Goal: Task Accomplishment & Management: Manage account settings

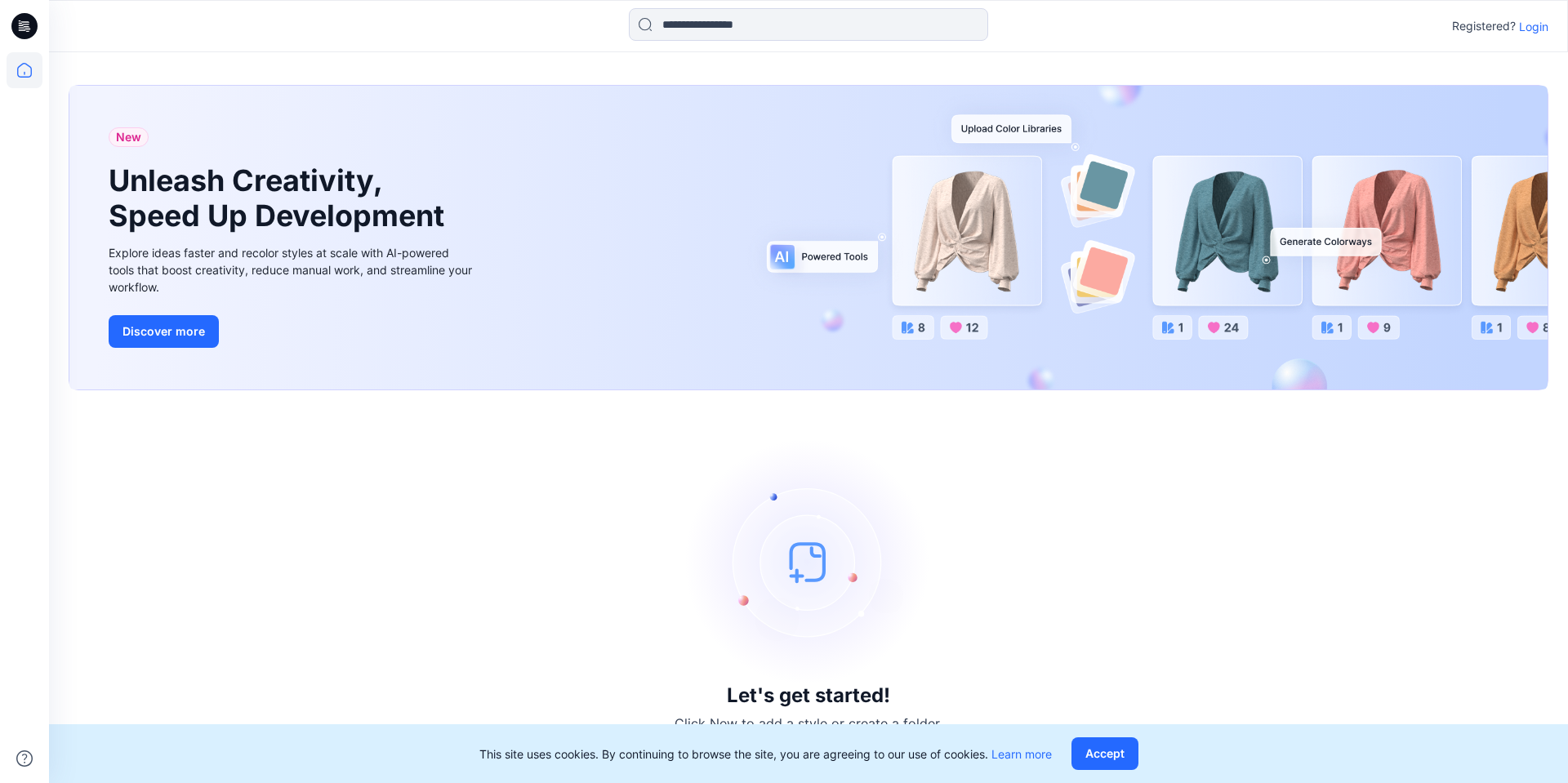
click at [1533, 24] on p "Login" at bounding box center [1533, 26] width 30 height 17
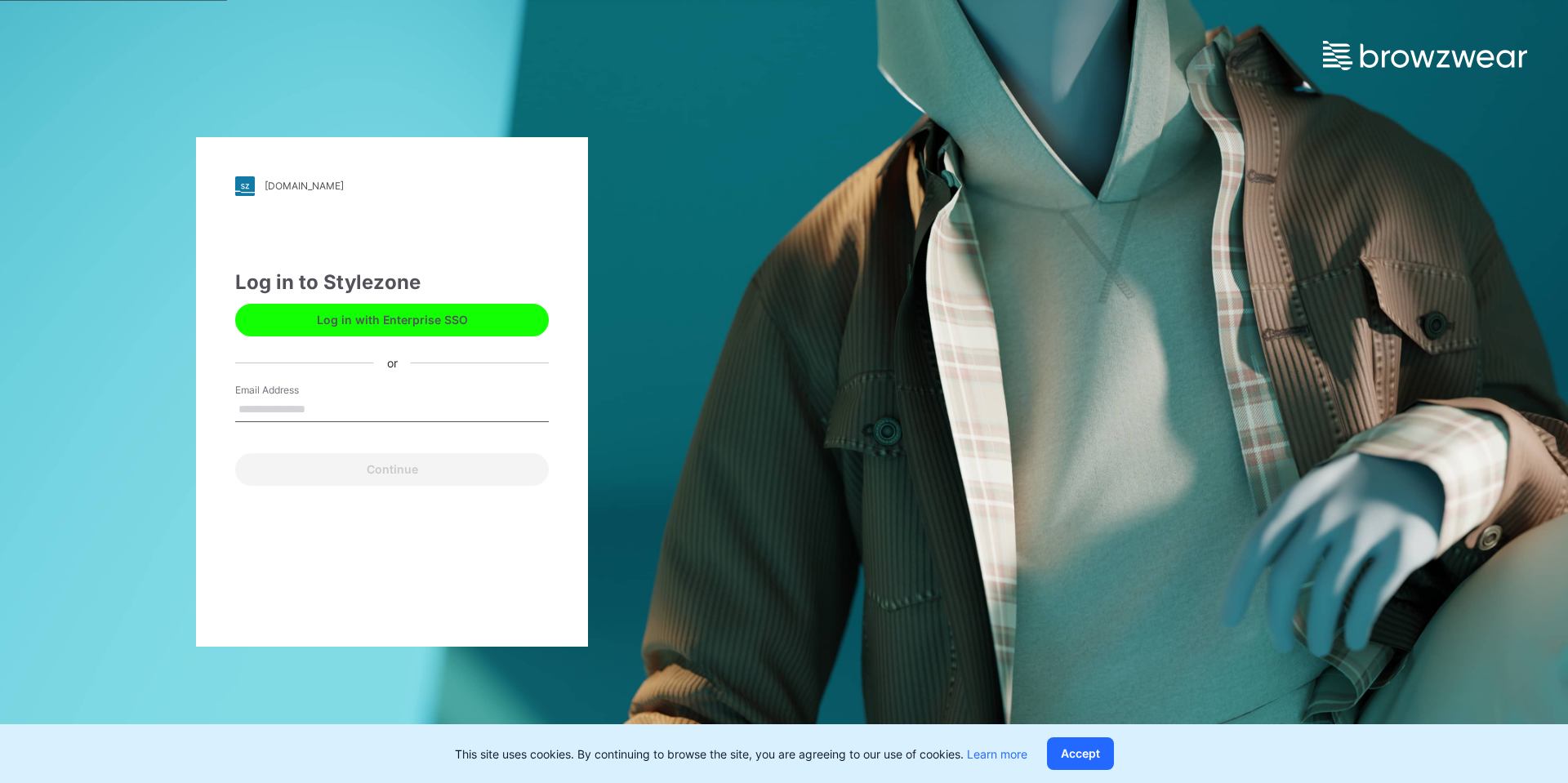
click at [367, 406] on input "Email Address" at bounding box center [392, 409] width 313 height 24
type input "**********"
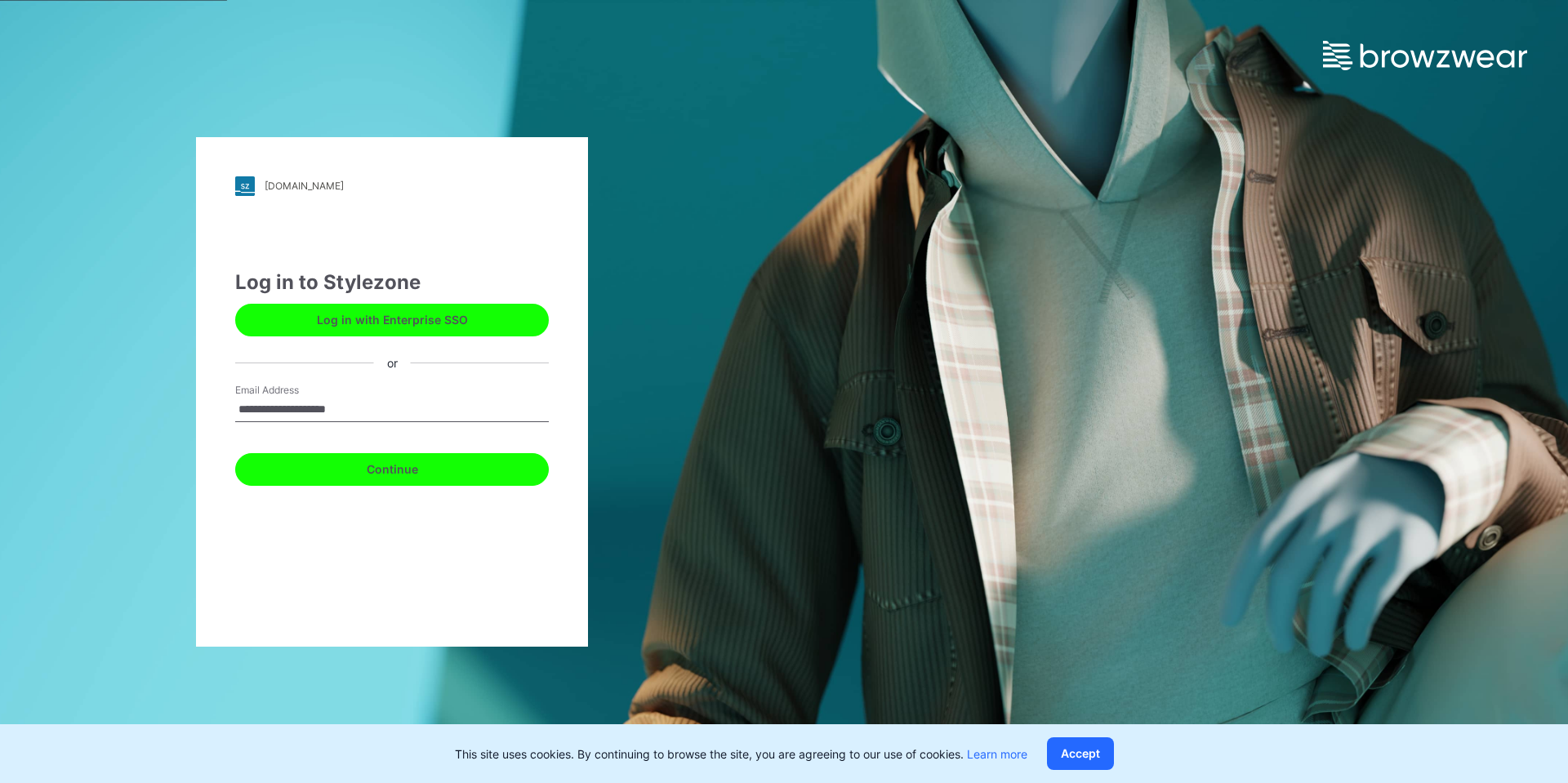
click at [375, 456] on button "Continue" at bounding box center [392, 469] width 313 height 33
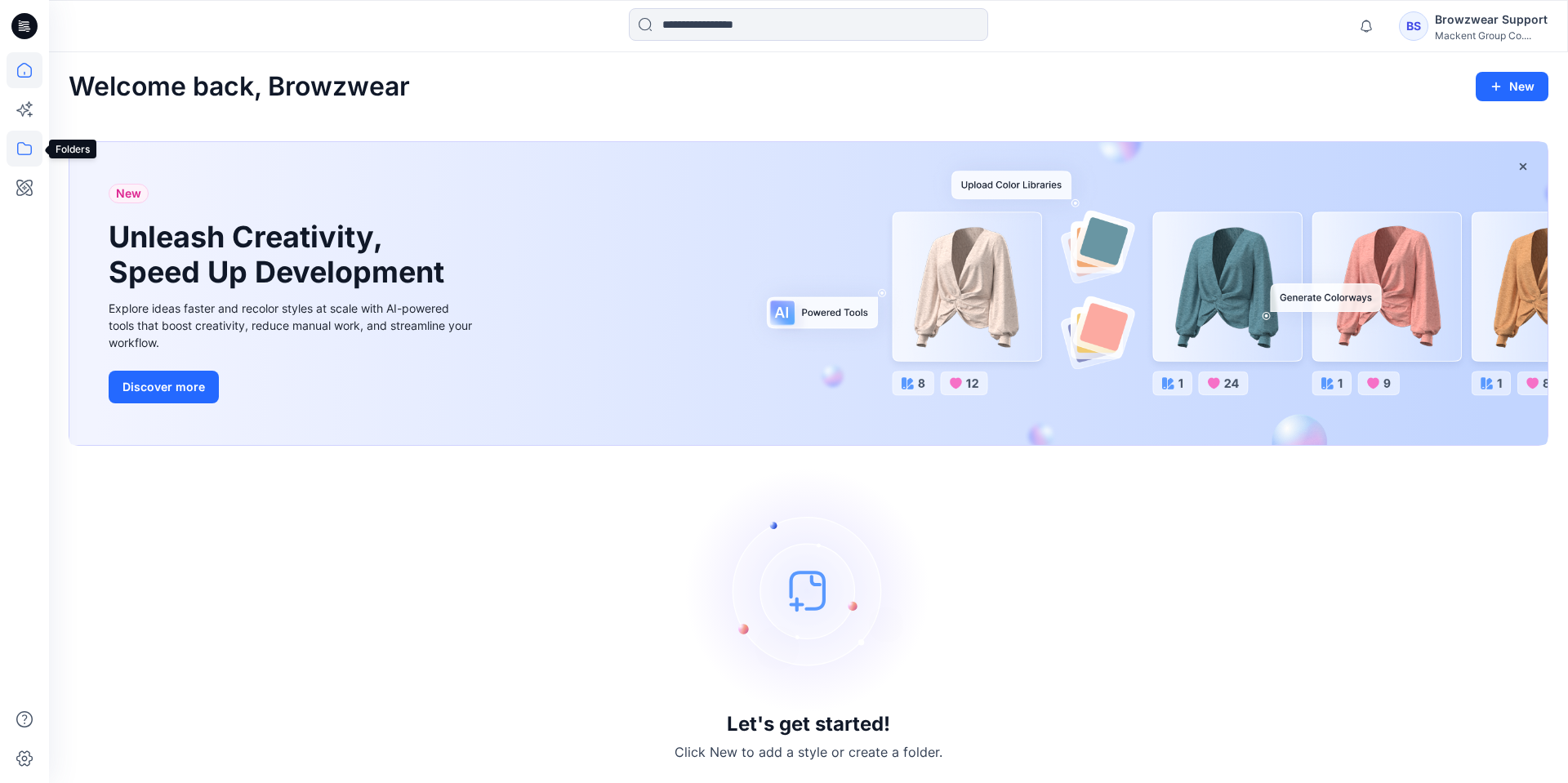
click at [29, 158] on icon at bounding box center [24, 149] width 36 height 36
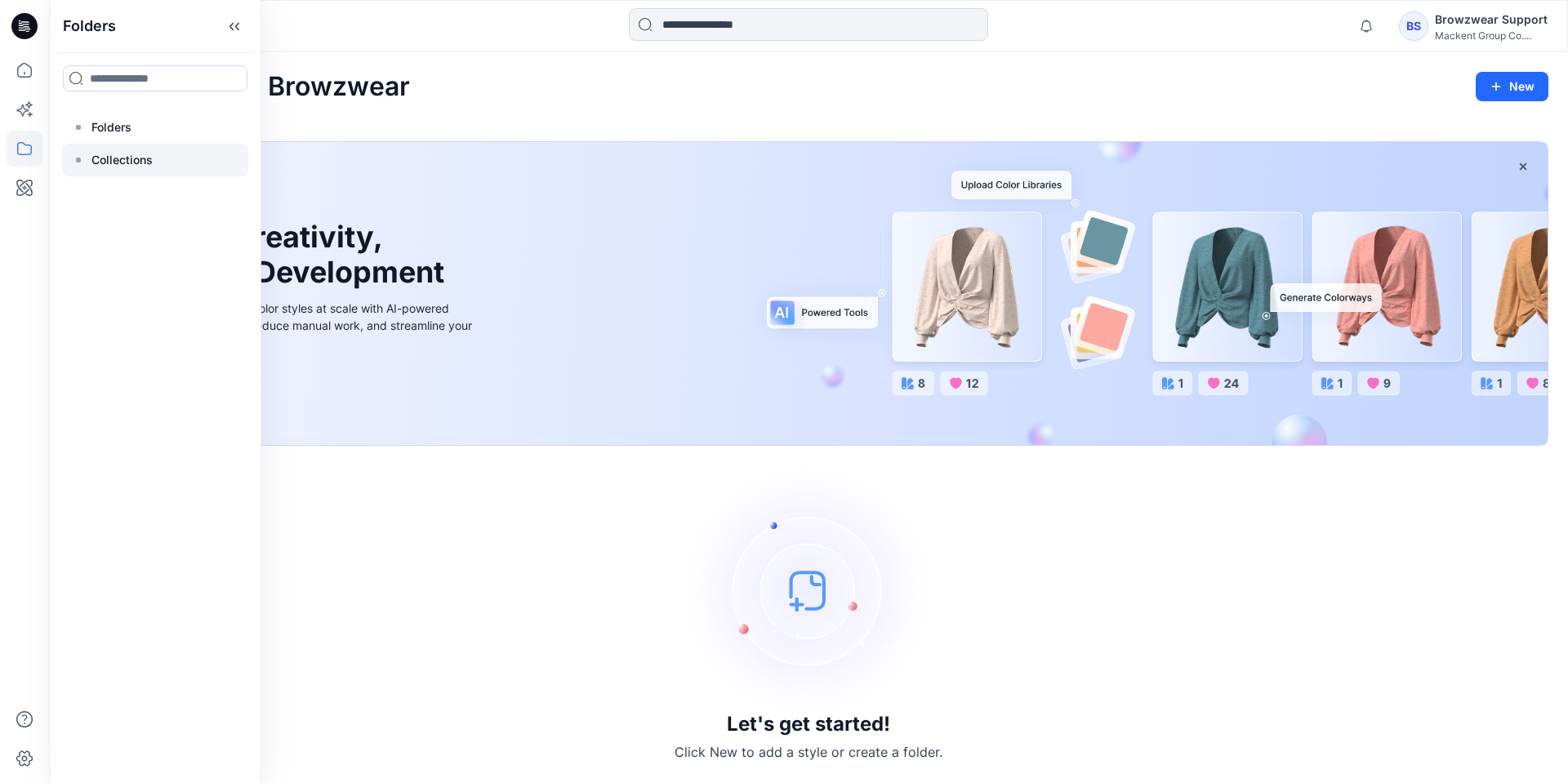
click at [114, 155] on p "Collections" at bounding box center [122, 160] width 61 height 20
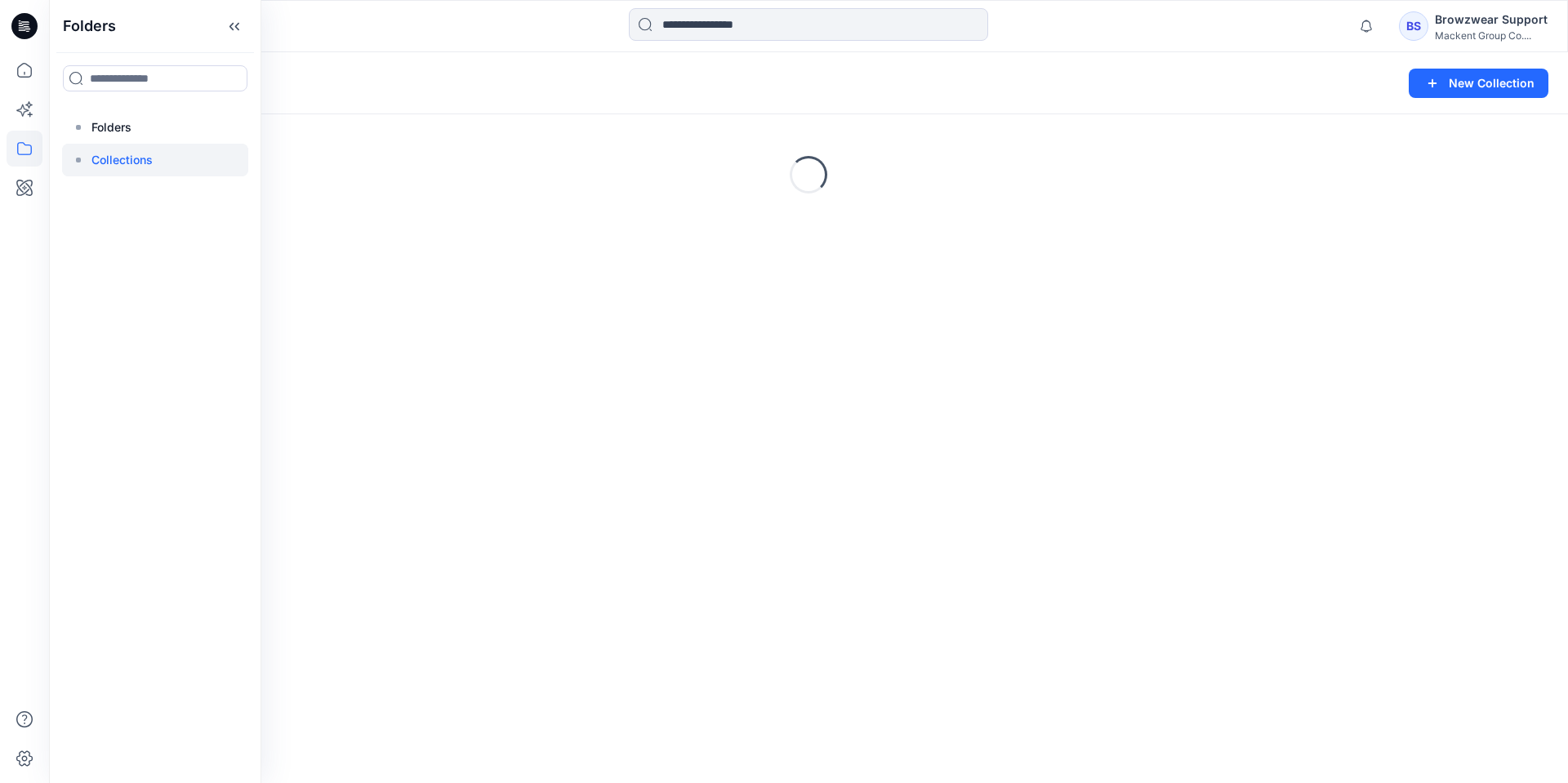
click at [584, 383] on div "Collections New Collection Loading..." at bounding box center [808, 417] width 1519 height 731
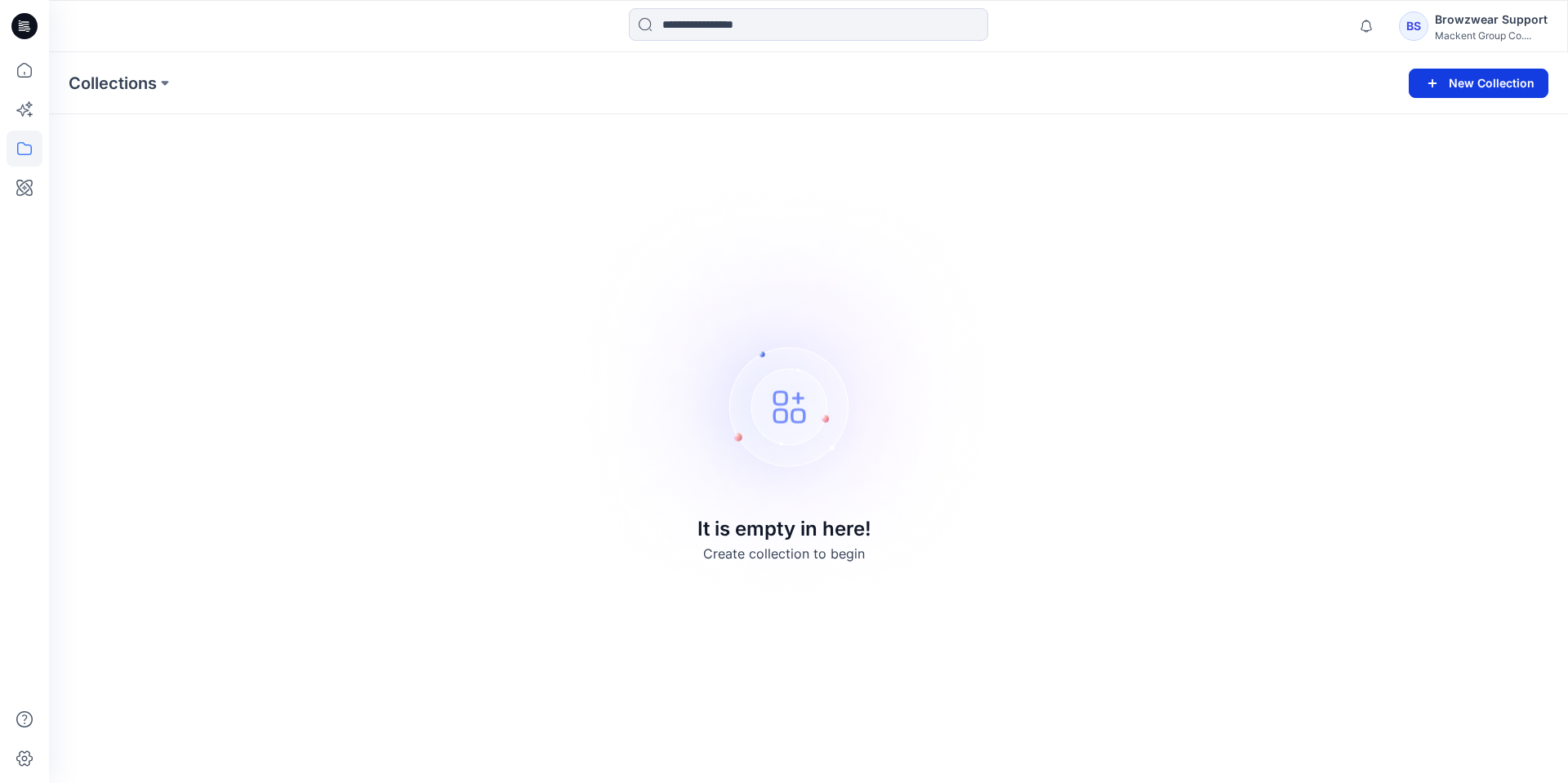
click at [1481, 85] on button "New Collection" at bounding box center [1479, 83] width 140 height 30
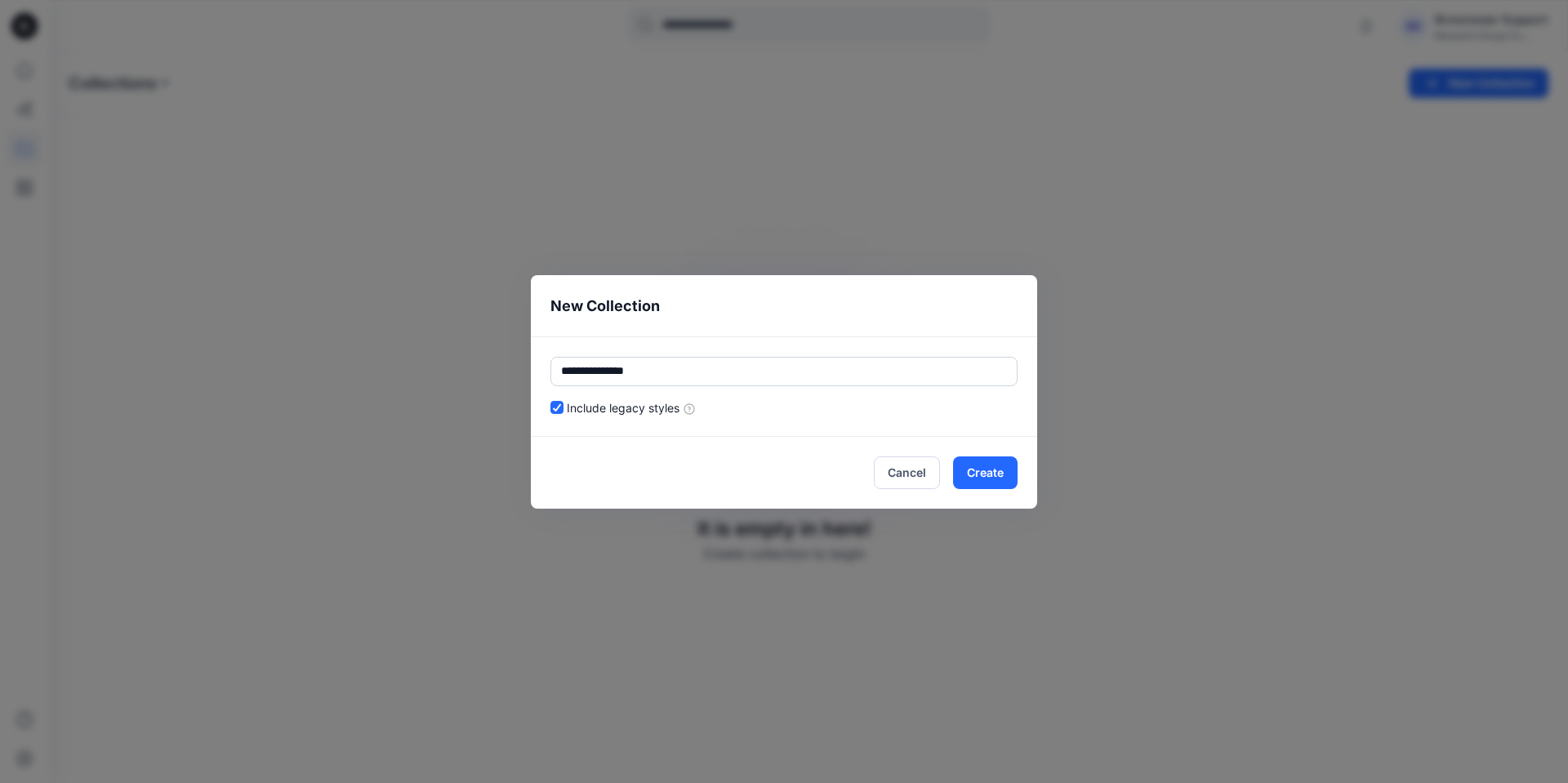
type input "**********"
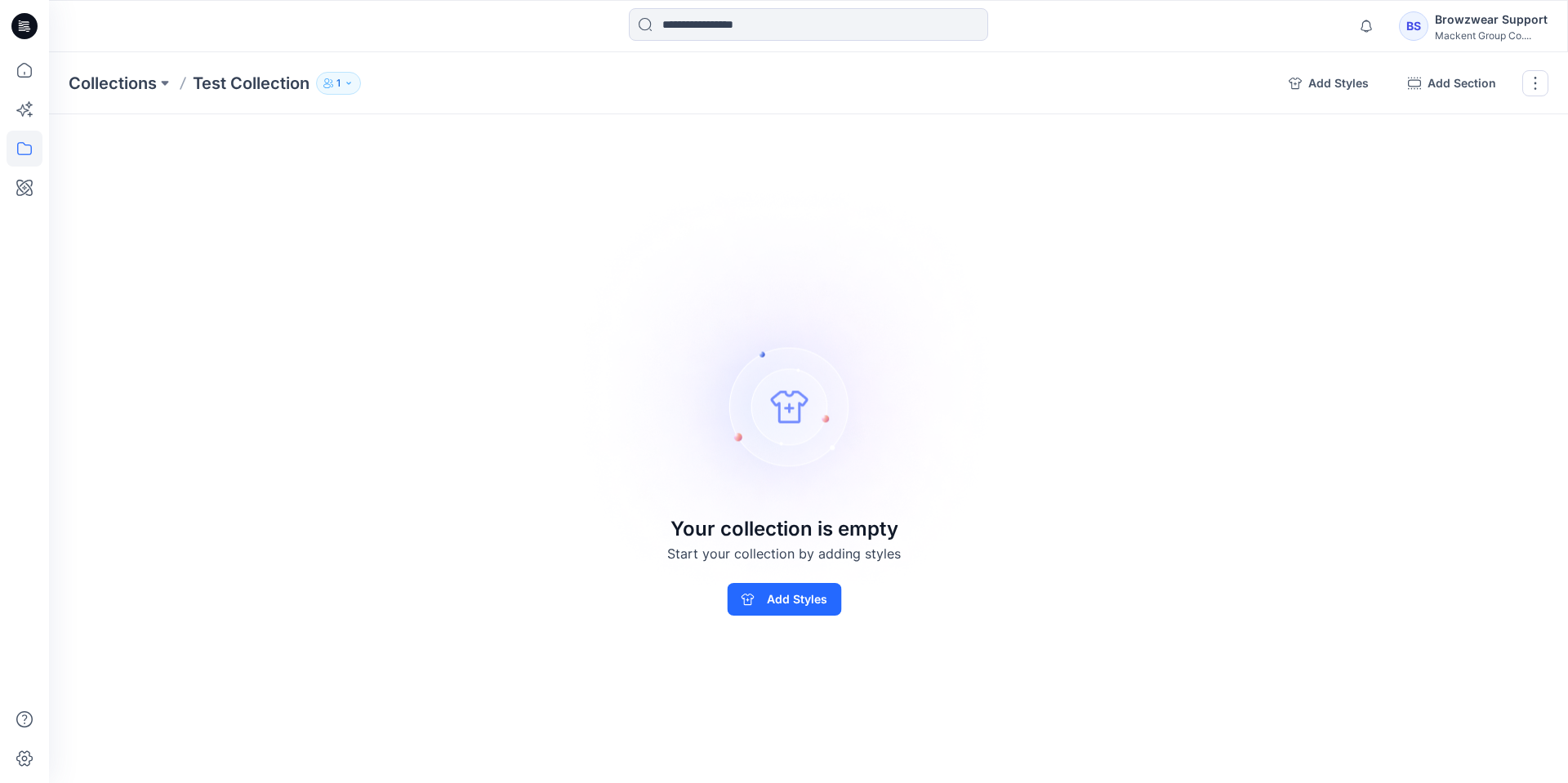
click at [353, 89] on button "1" at bounding box center [338, 83] width 45 height 23
click at [1529, 80] on button "button" at bounding box center [1535, 82] width 26 height 26
click at [1453, 193] on button "Delete Collection" at bounding box center [1456, 197] width 176 height 30
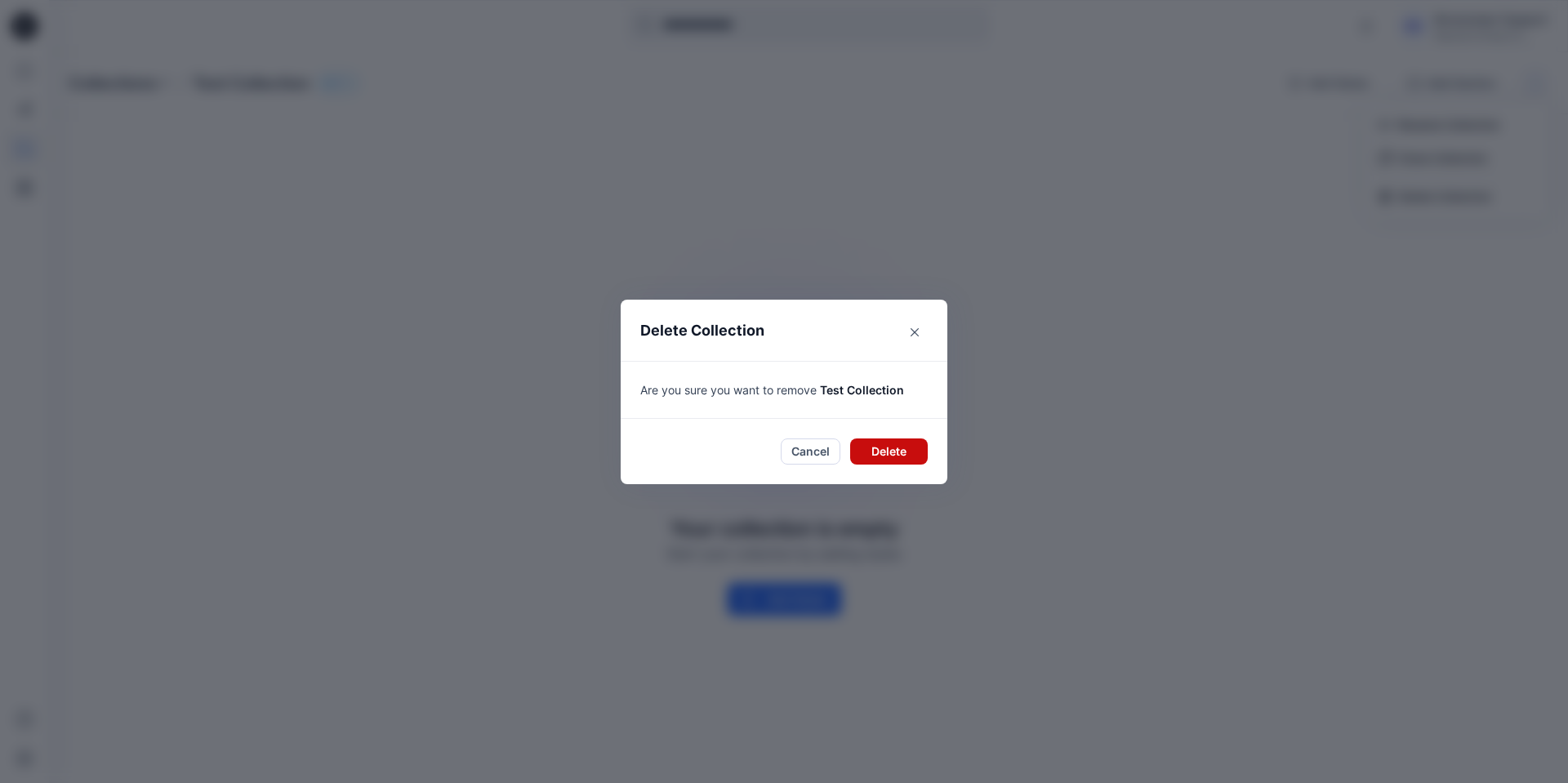
click at [914, 451] on button "Delete" at bounding box center [889, 451] width 78 height 26
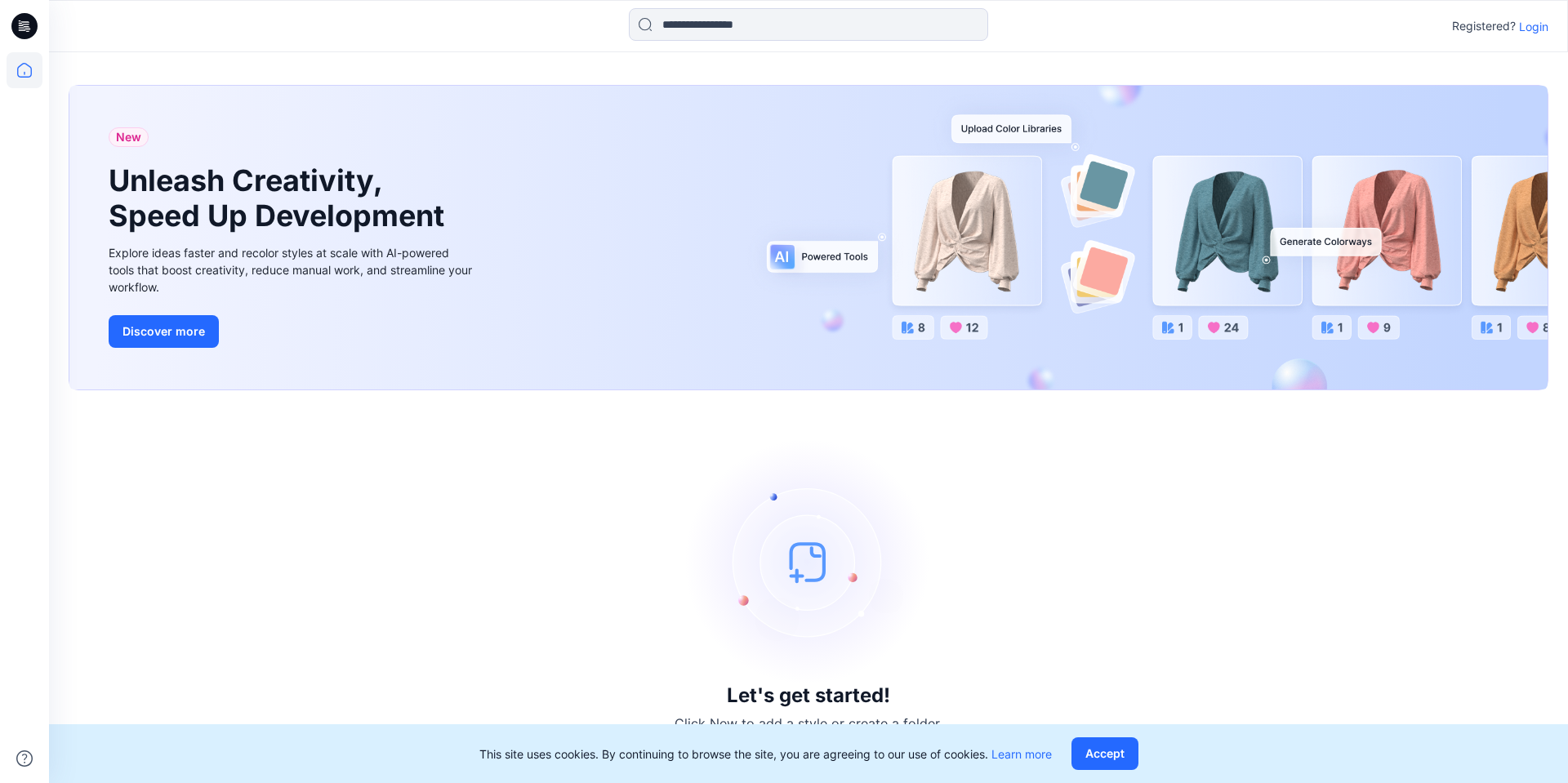
click at [1526, 30] on p "Login" at bounding box center [1533, 26] width 30 height 17
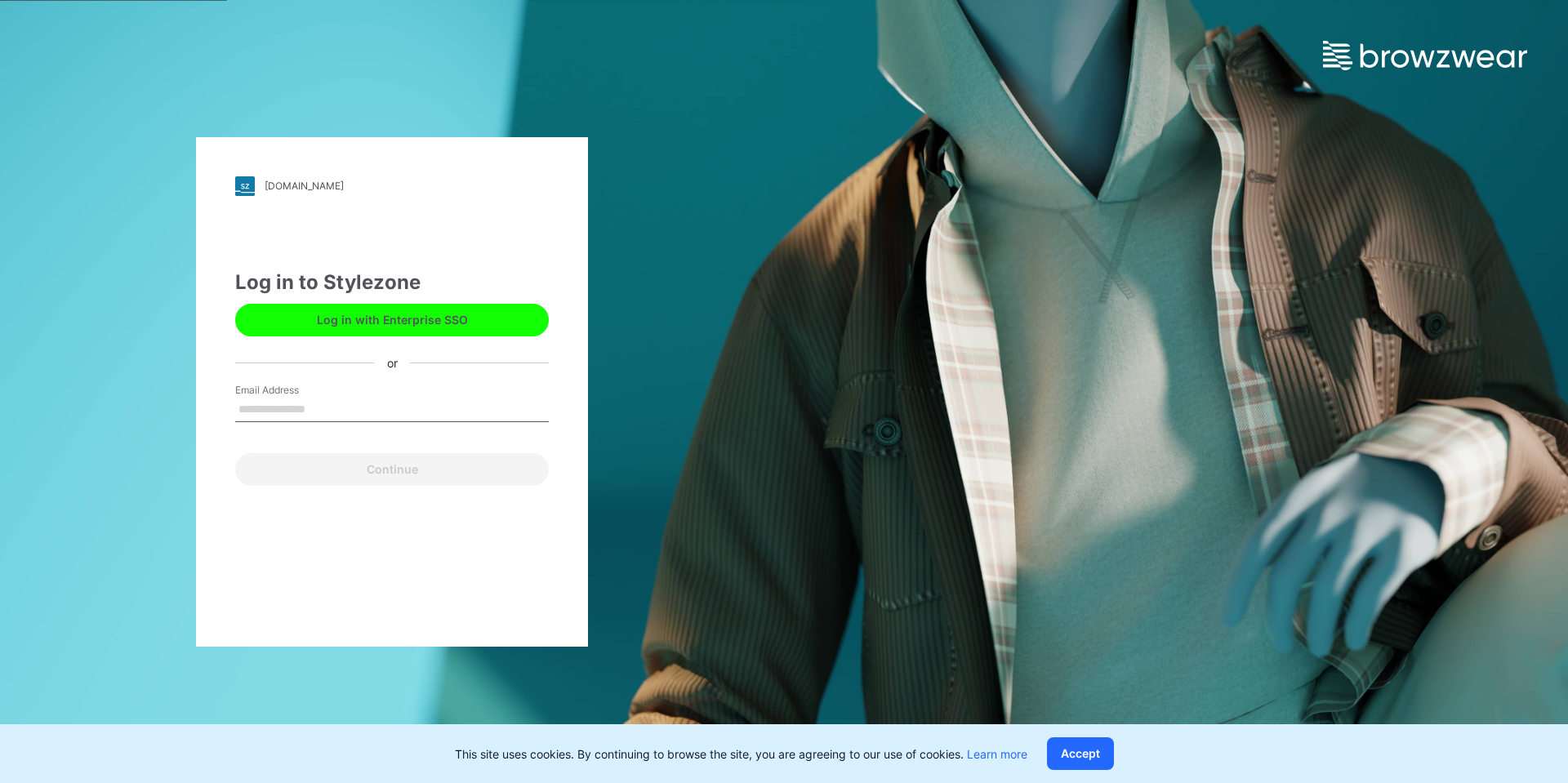
click at [357, 403] on input "Email Address" at bounding box center [392, 409] width 313 height 24
type input "**********"
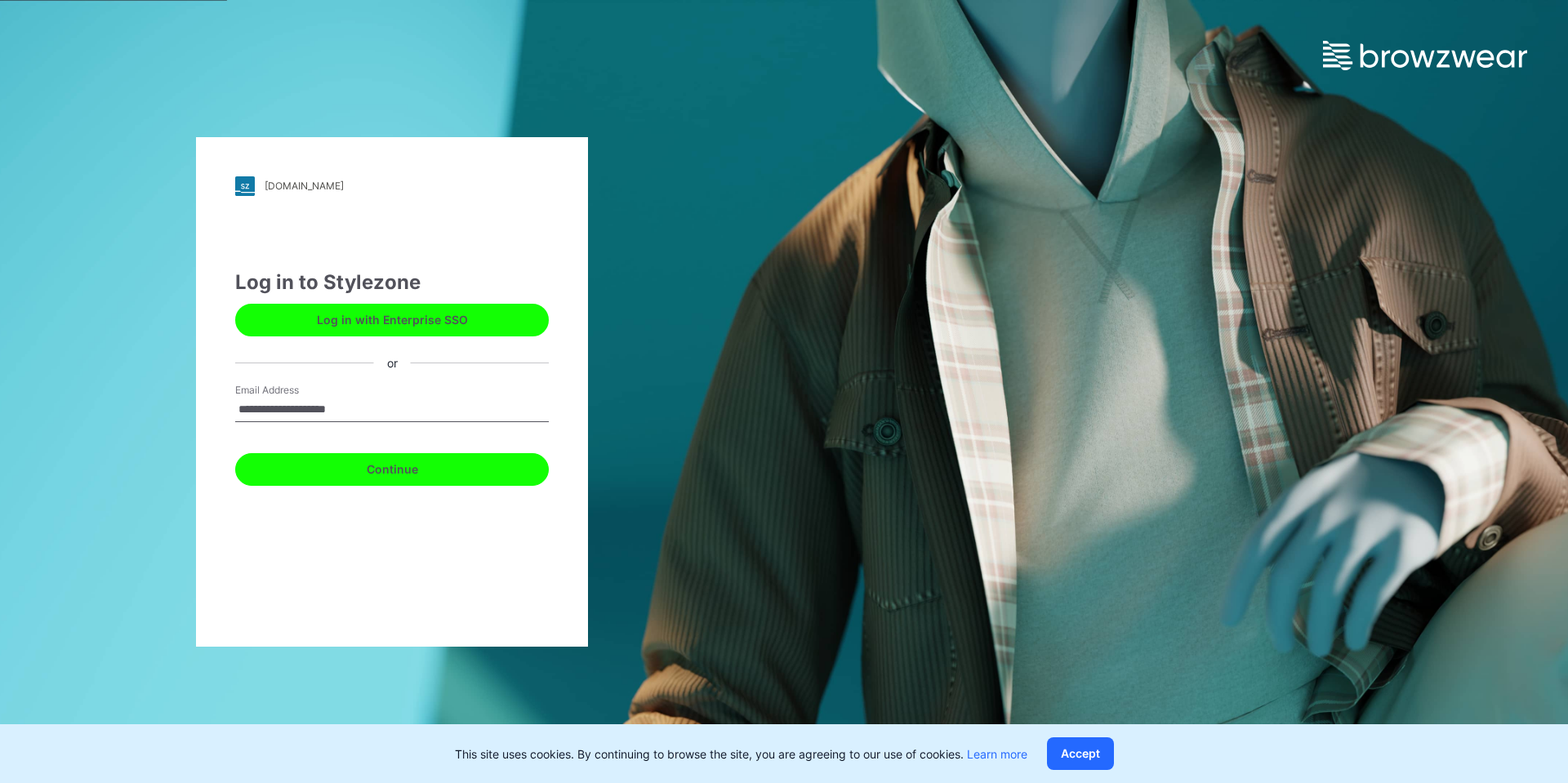
click at [369, 476] on button "Continue" at bounding box center [392, 469] width 313 height 33
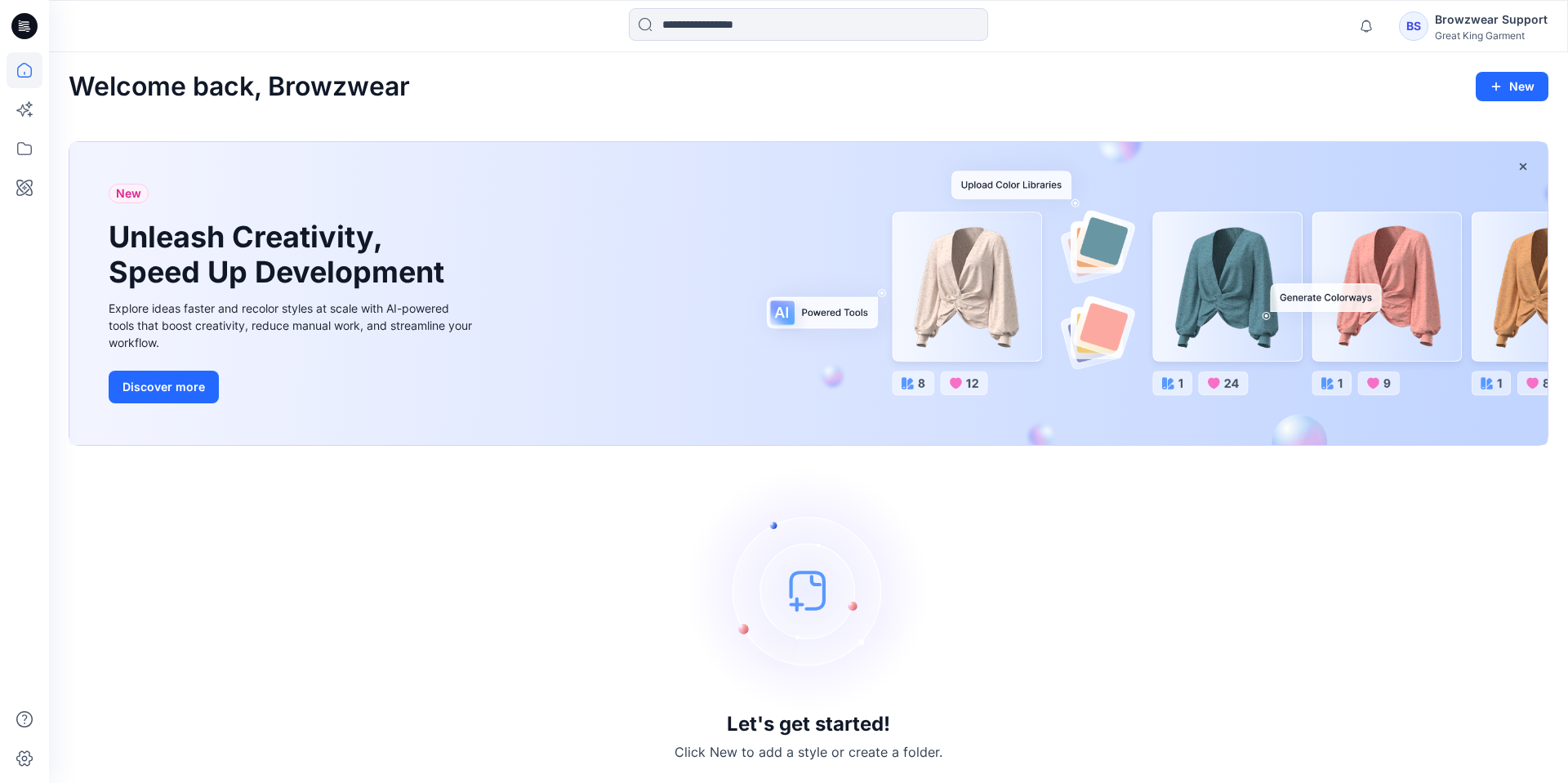
click at [1458, 23] on div "Browzwear Support" at bounding box center [1491, 20] width 113 height 20
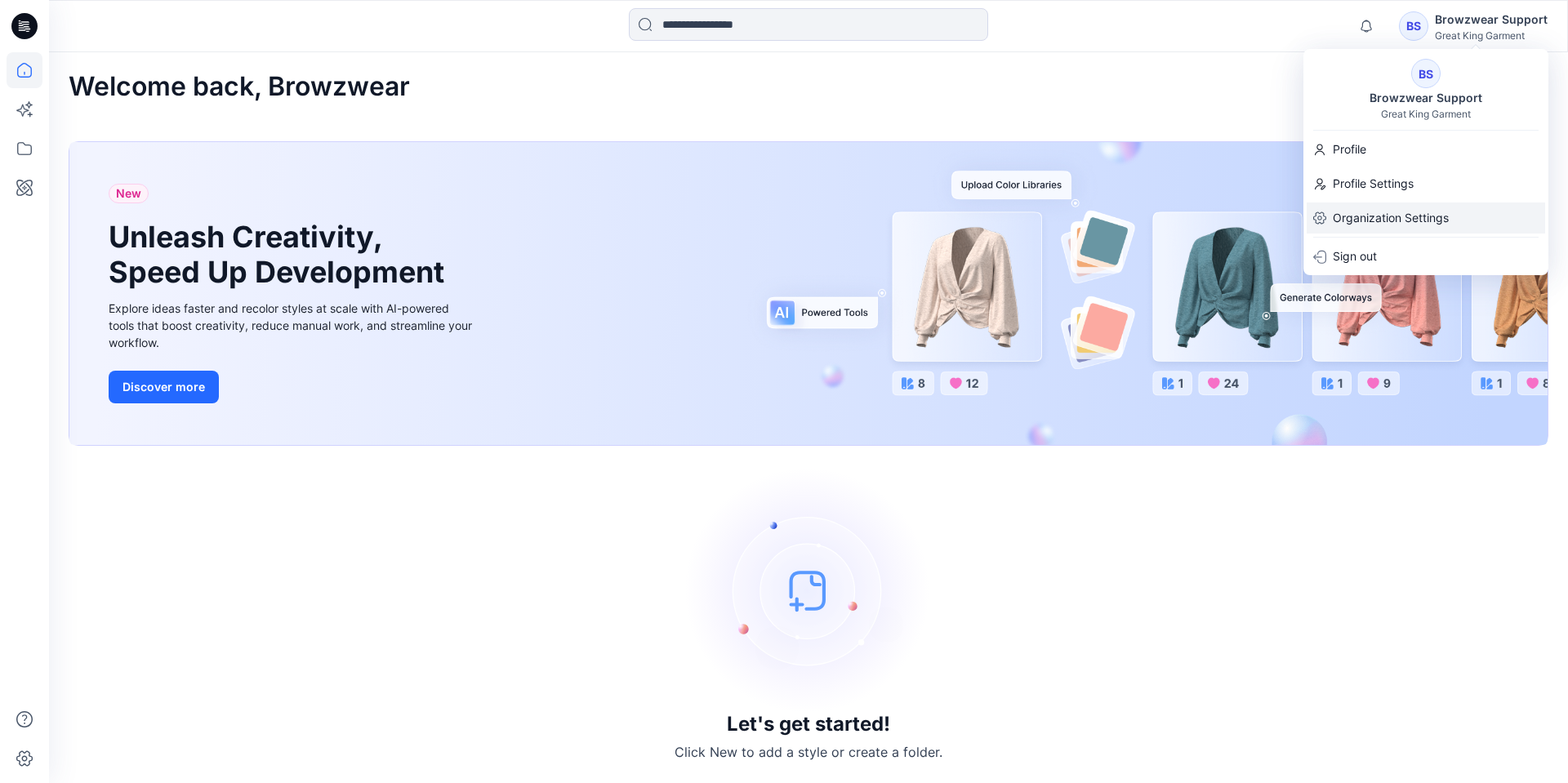
click at [1389, 211] on p "Organization Settings" at bounding box center [1391, 217] width 116 height 31
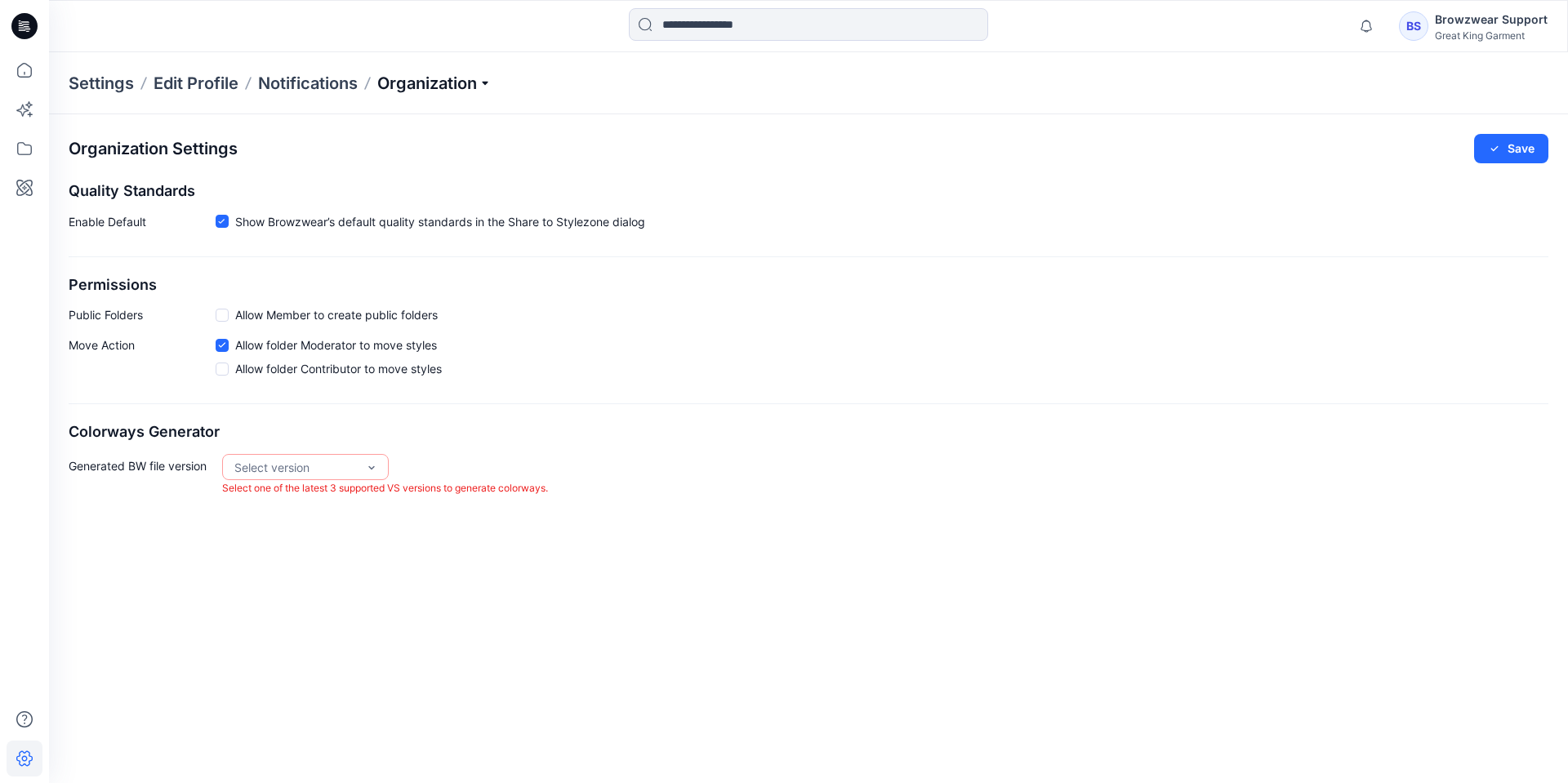
click at [397, 77] on p "Organization" at bounding box center [435, 83] width 115 height 23
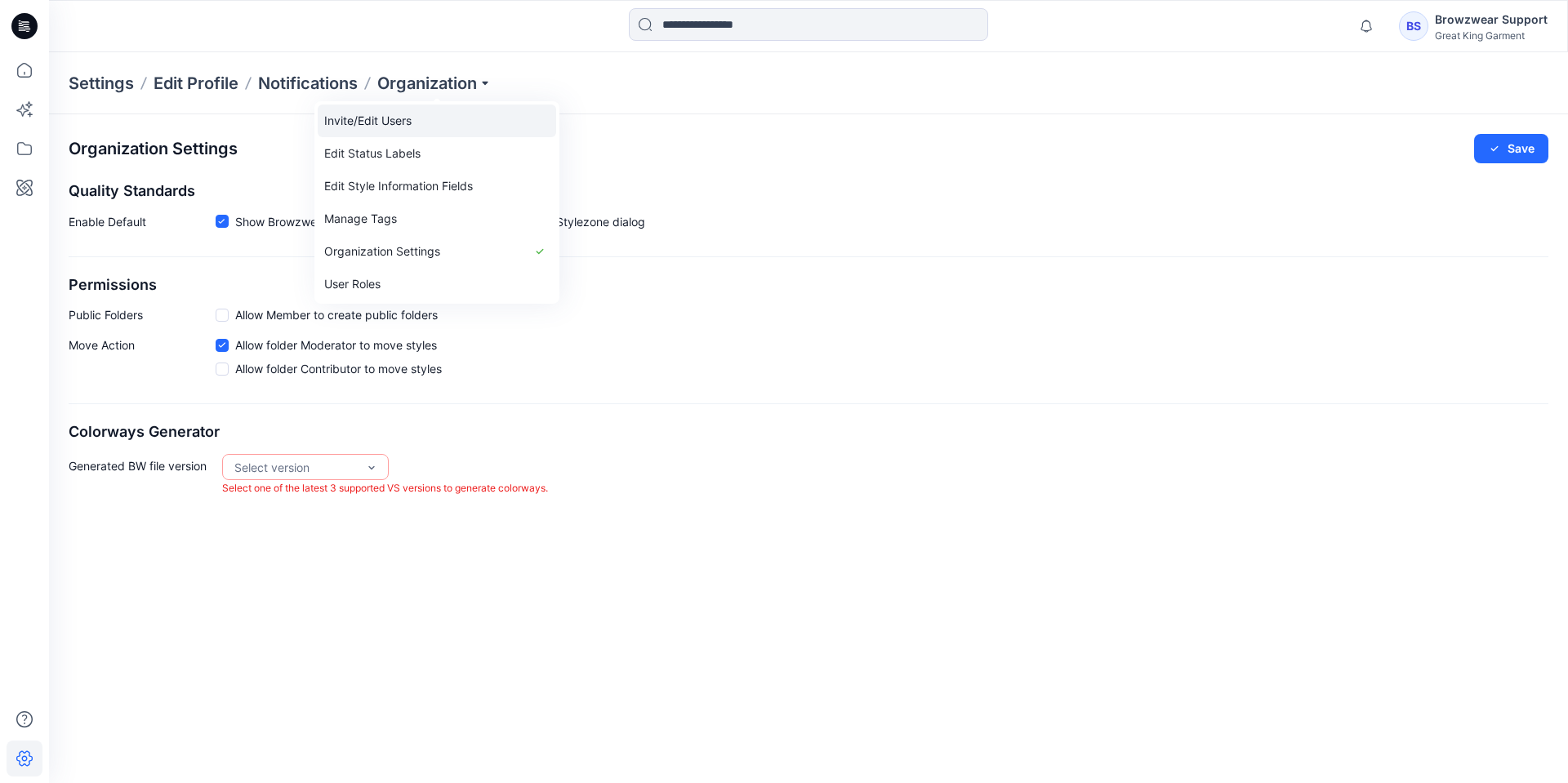
click at [398, 120] on link "Invite/Edit Users" at bounding box center [437, 121] width 238 height 33
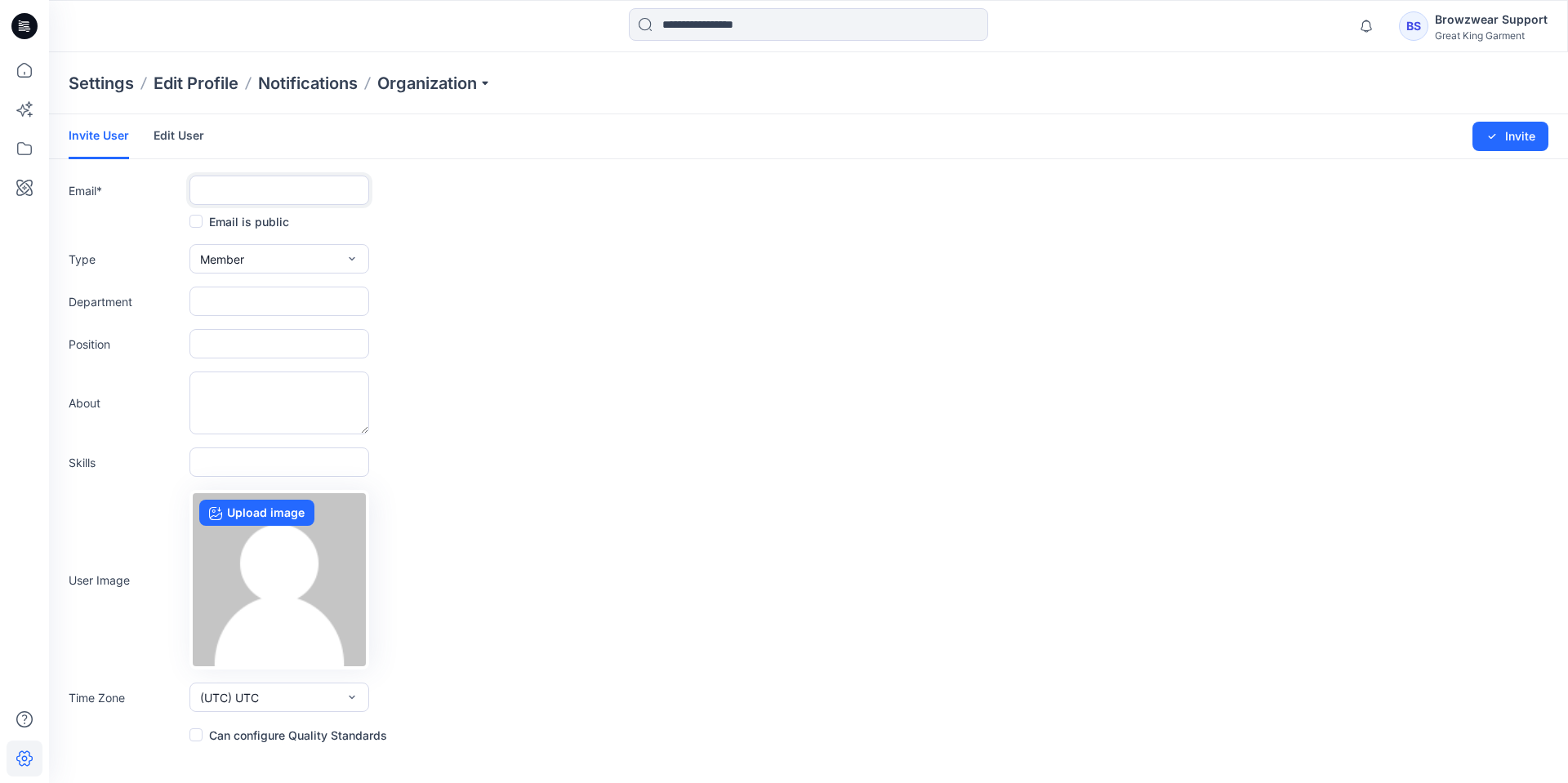
click at [222, 186] on input "text" at bounding box center [279, 190] width 180 height 30
paste input "**********"
type input "**********"
click at [266, 248] on button "Member" at bounding box center [279, 259] width 180 height 30
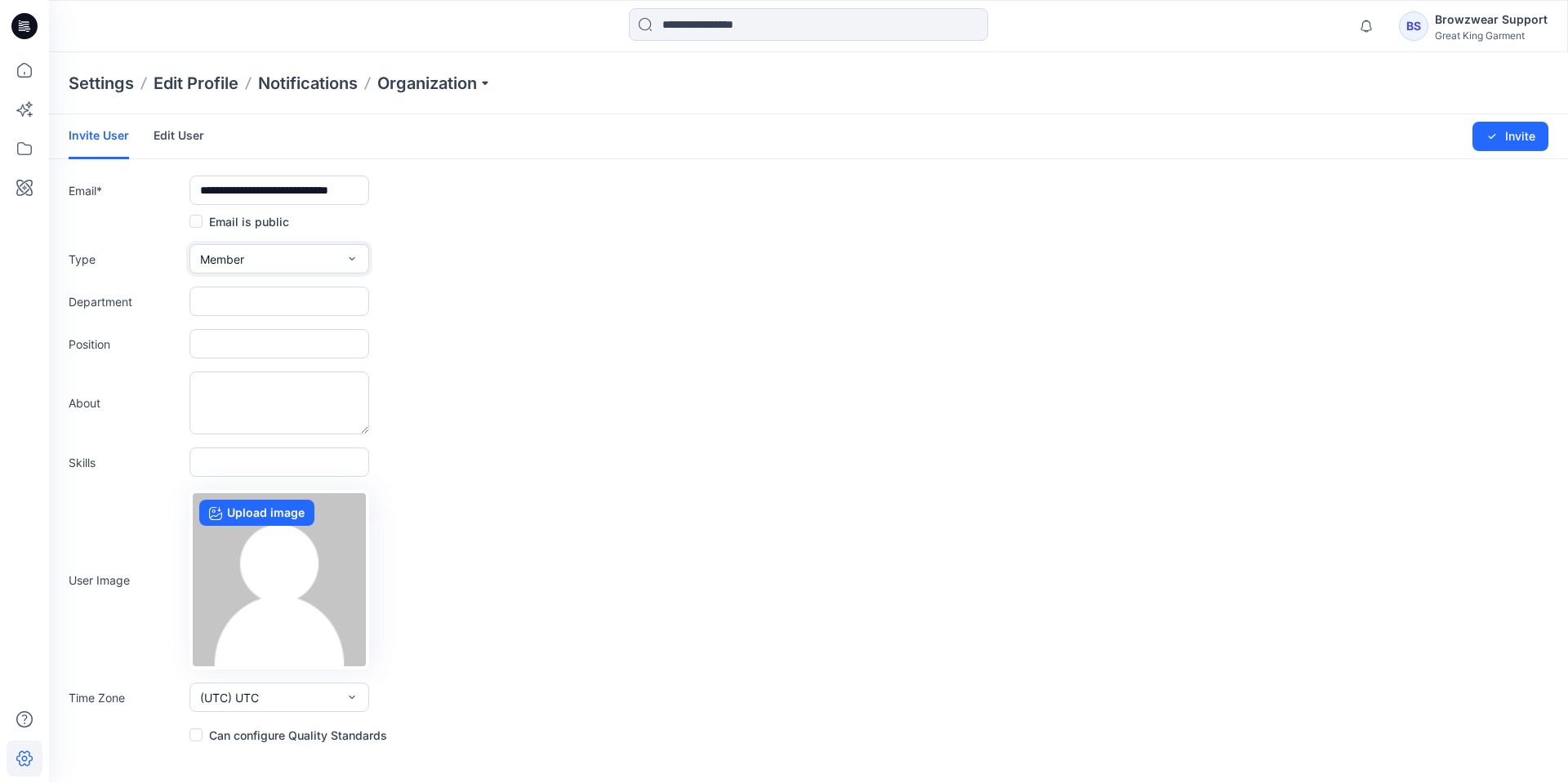
scroll to position [0, 0]
click at [248, 357] on button "Admin" at bounding box center [278, 362] width 173 height 33
click at [202, 736] on label "Can configure Quality Standards" at bounding box center [288, 735] width 198 height 20
click at [1488, 143] on button "Invite" at bounding box center [1510, 136] width 76 height 30
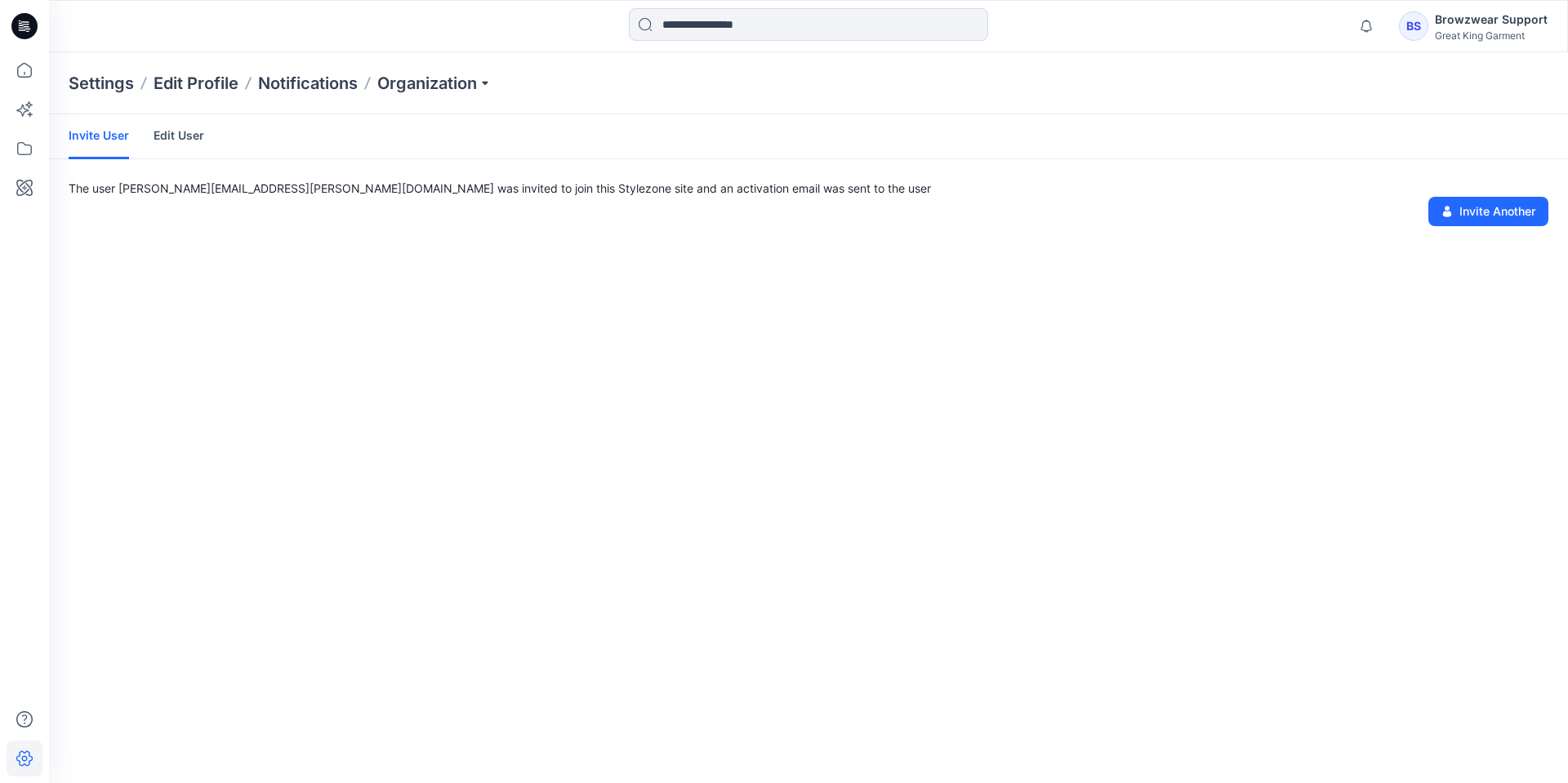
click at [1423, 29] on div "BS" at bounding box center [1413, 26] width 30 height 30
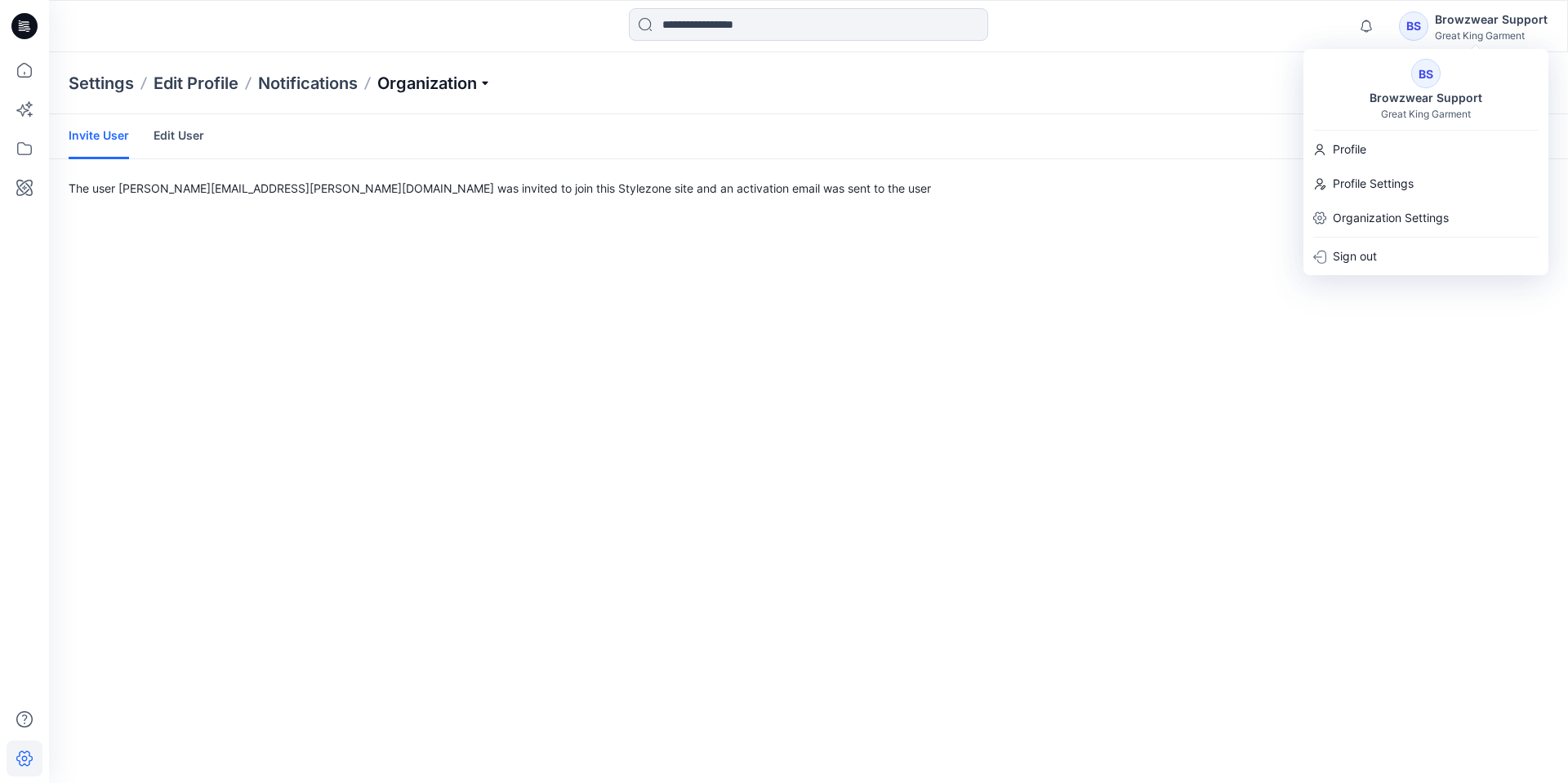
click at [425, 85] on p "Organization" at bounding box center [435, 83] width 115 height 23
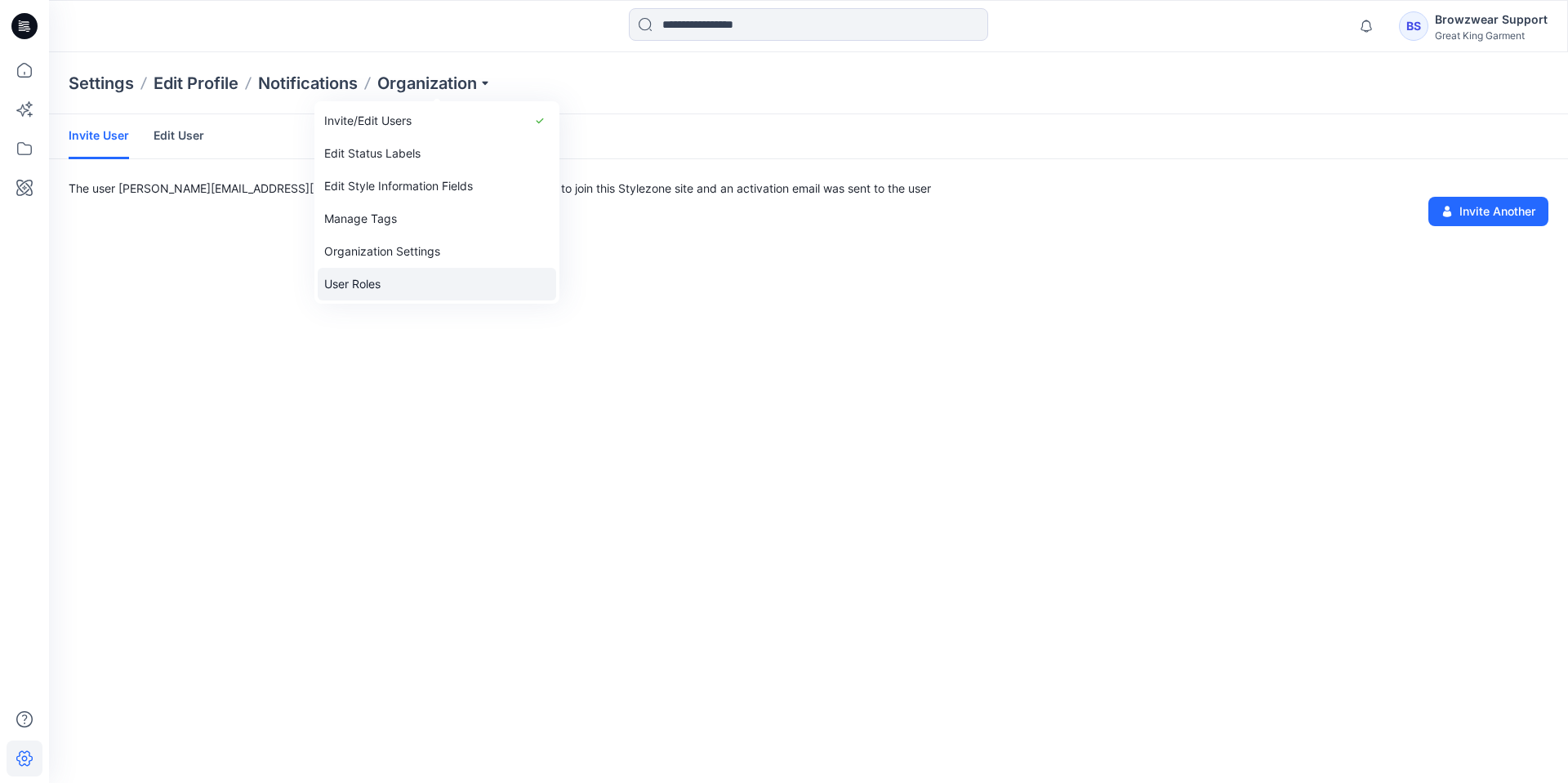
click at [377, 287] on link "User Roles" at bounding box center [437, 284] width 238 height 33
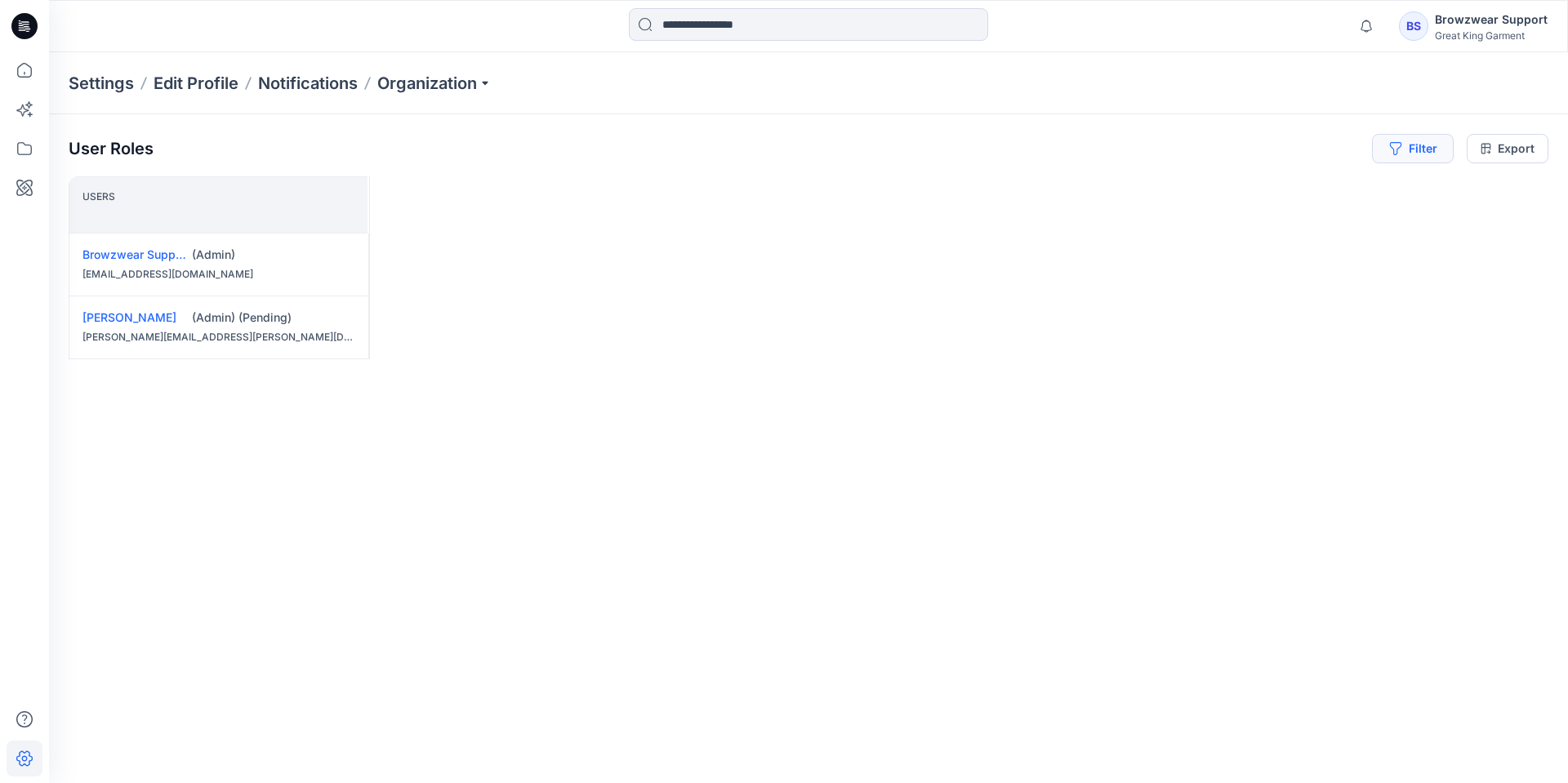
click at [1422, 154] on button "Filter" at bounding box center [1412, 149] width 81 height 30
click at [1383, 193] on div at bounding box center [1354, 192] width 168 height 21
type input "**"
click at [1356, 230] on p "[PERSON_NAME]" at bounding box center [1348, 234] width 92 height 21
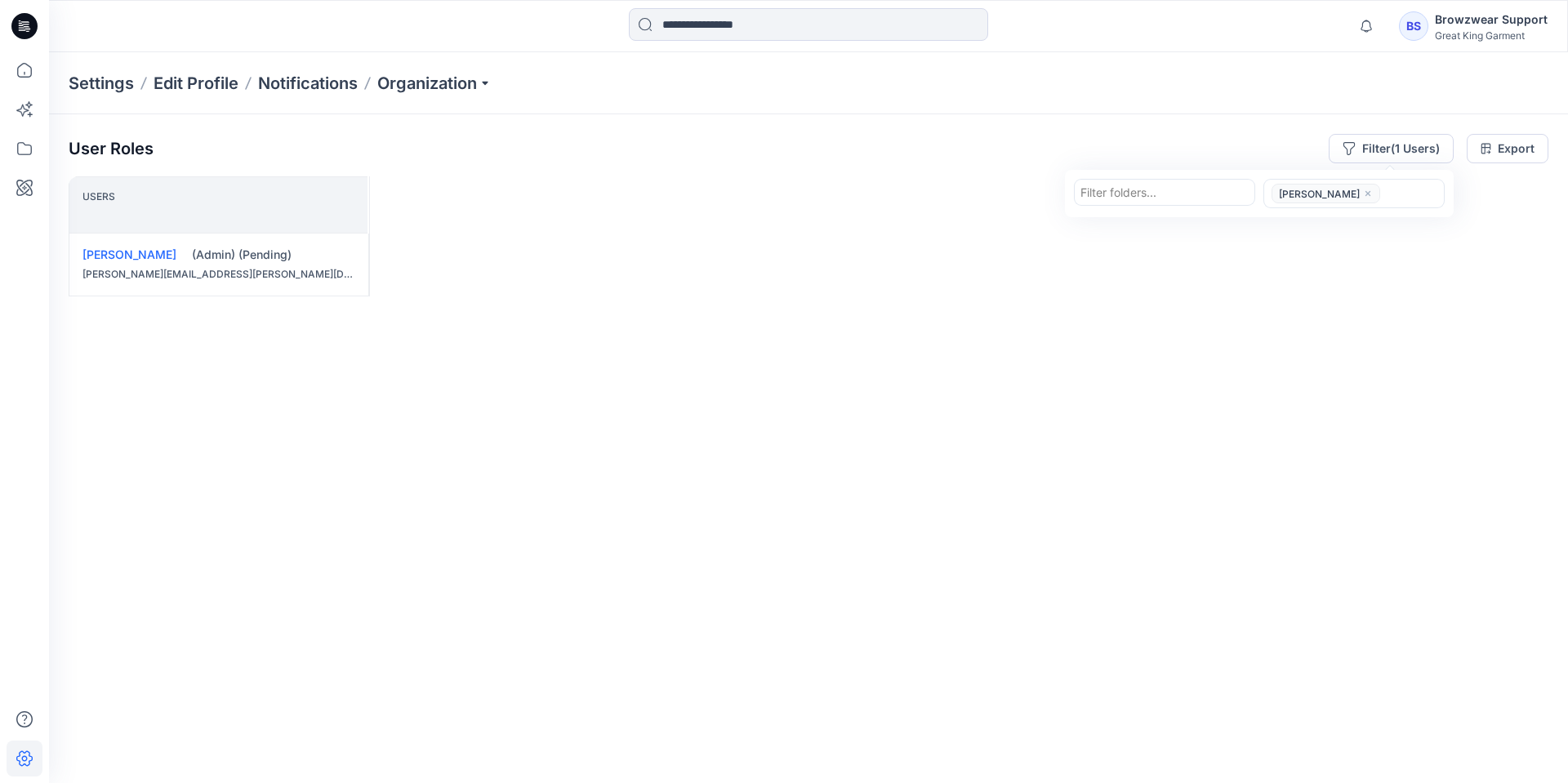
click at [742, 477] on div "Users Jennifer Lee (Admin) (Pending) jennifer.lee@greatkinggroup.com" at bounding box center [809, 447] width 1480 height 542
click at [25, 143] on icon at bounding box center [24, 149] width 36 height 36
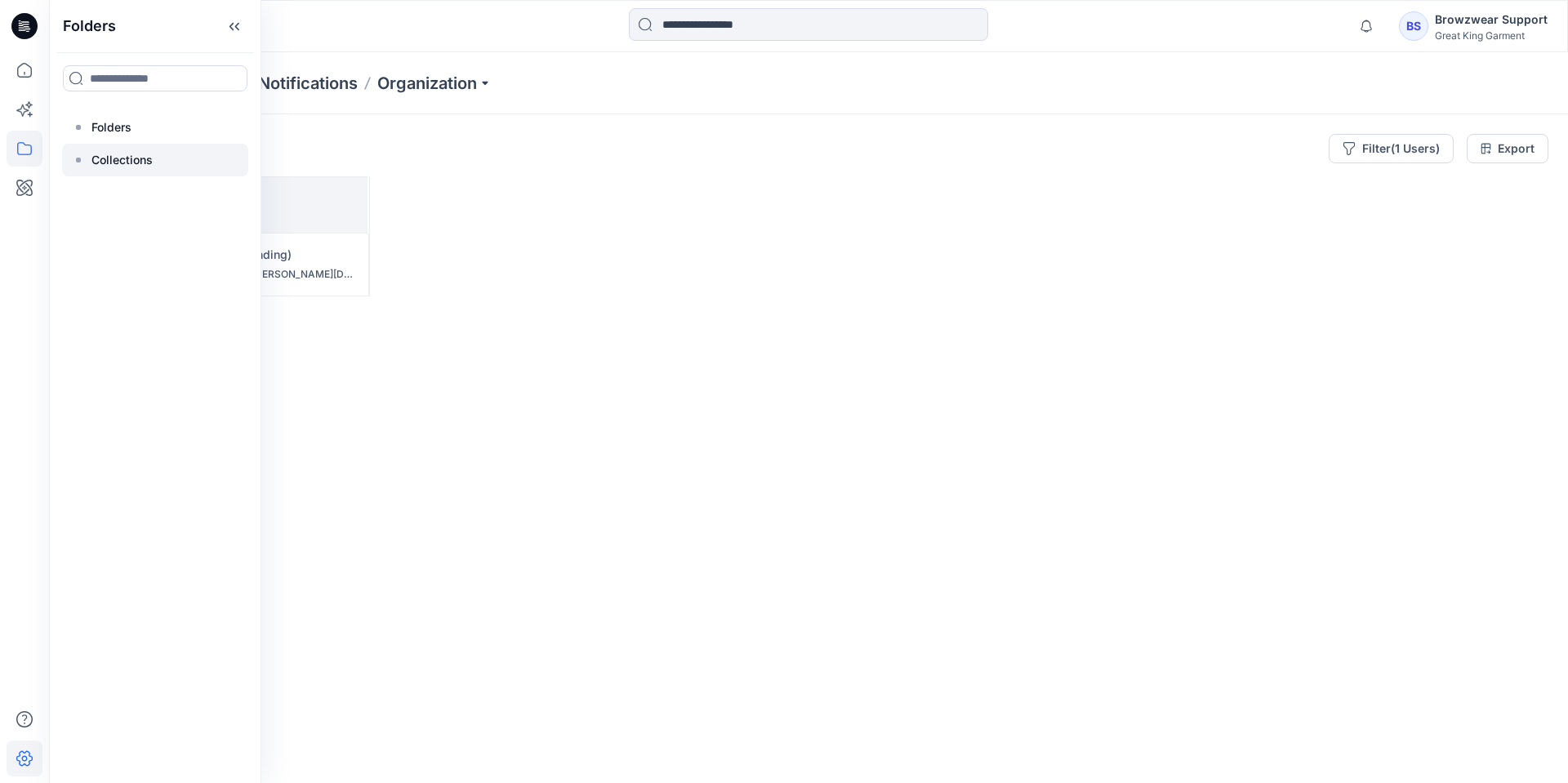
click at [100, 165] on p "Collections" at bounding box center [122, 160] width 61 height 20
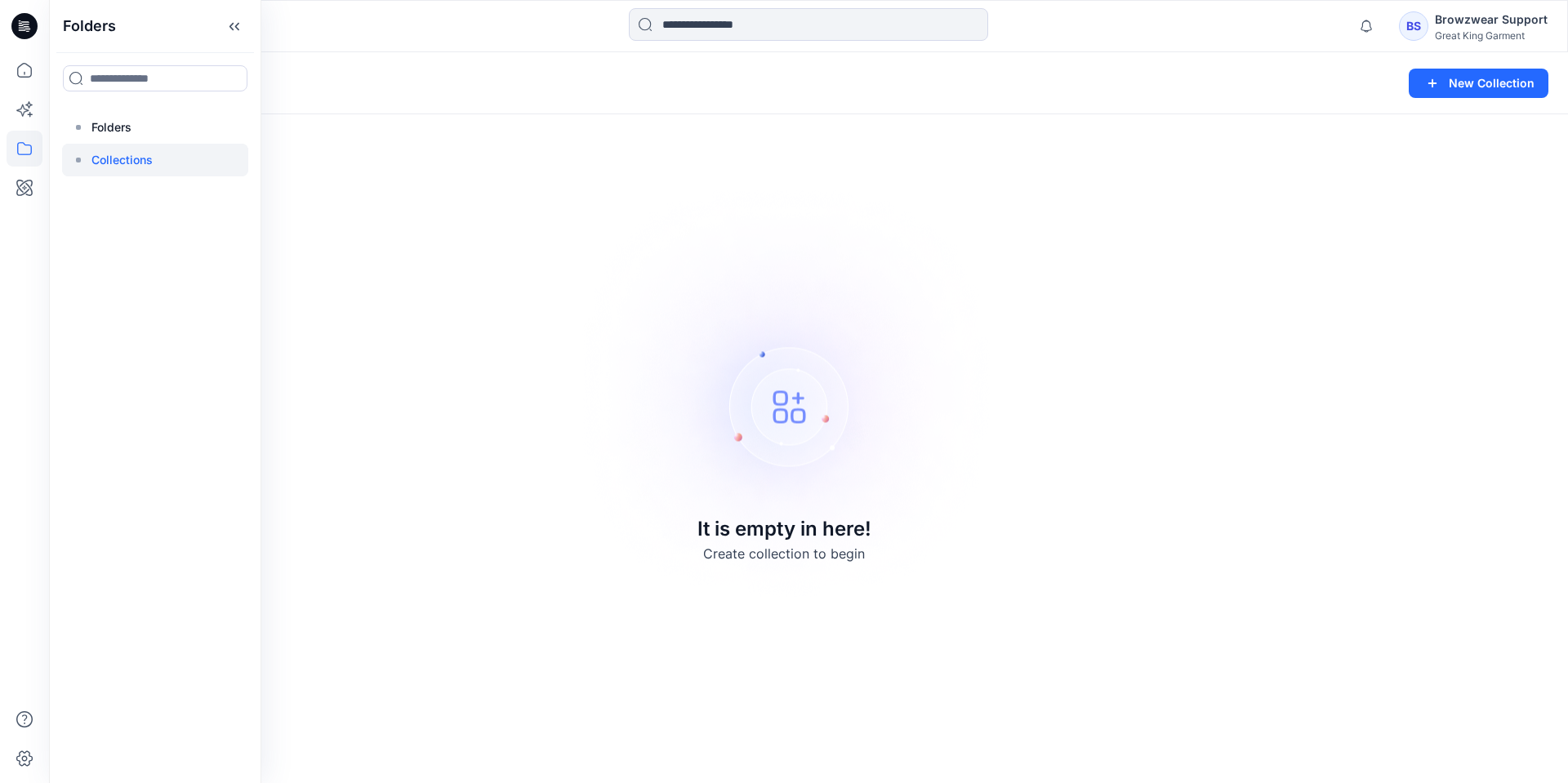
click at [763, 216] on img at bounding box center [783, 392] width 456 height 456
click at [1456, 81] on button "New Collection" at bounding box center [1479, 83] width 140 height 30
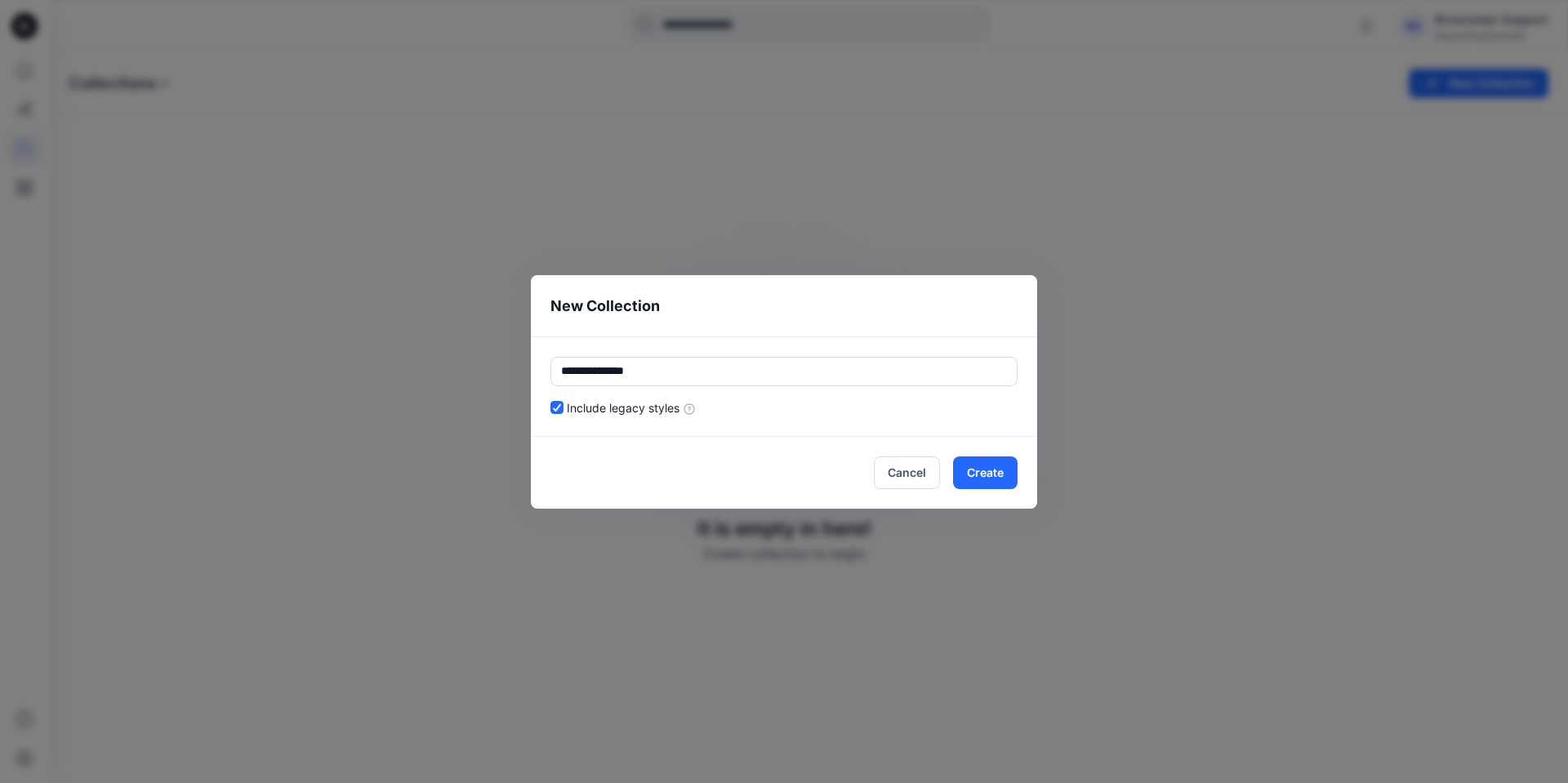
type input "**********"
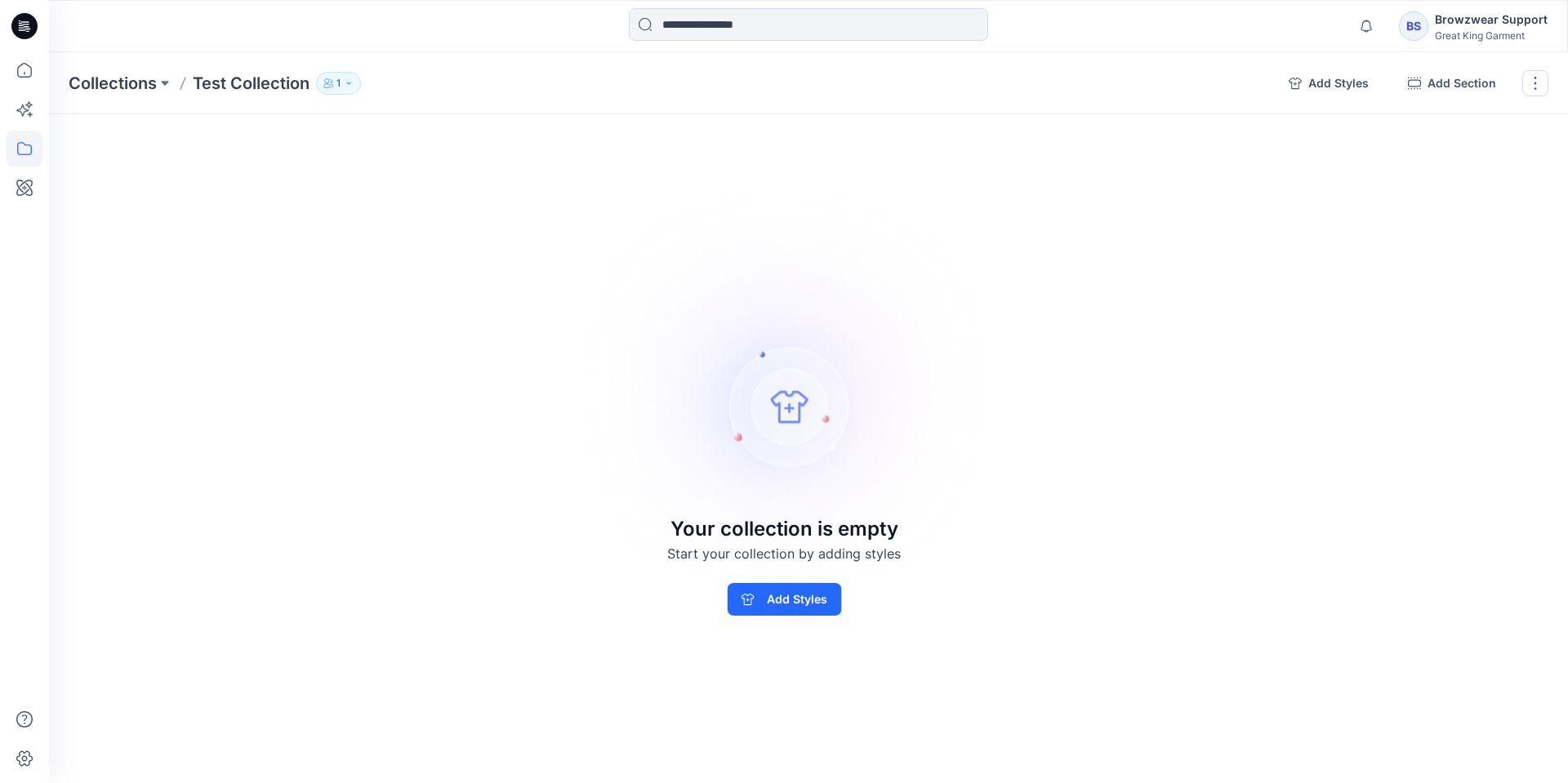
click at [343, 89] on button "1" at bounding box center [338, 83] width 45 height 23
click at [1538, 83] on button "button" at bounding box center [1535, 82] width 26 height 26
click at [1471, 194] on button "Delete Collection" at bounding box center [1456, 197] width 176 height 30
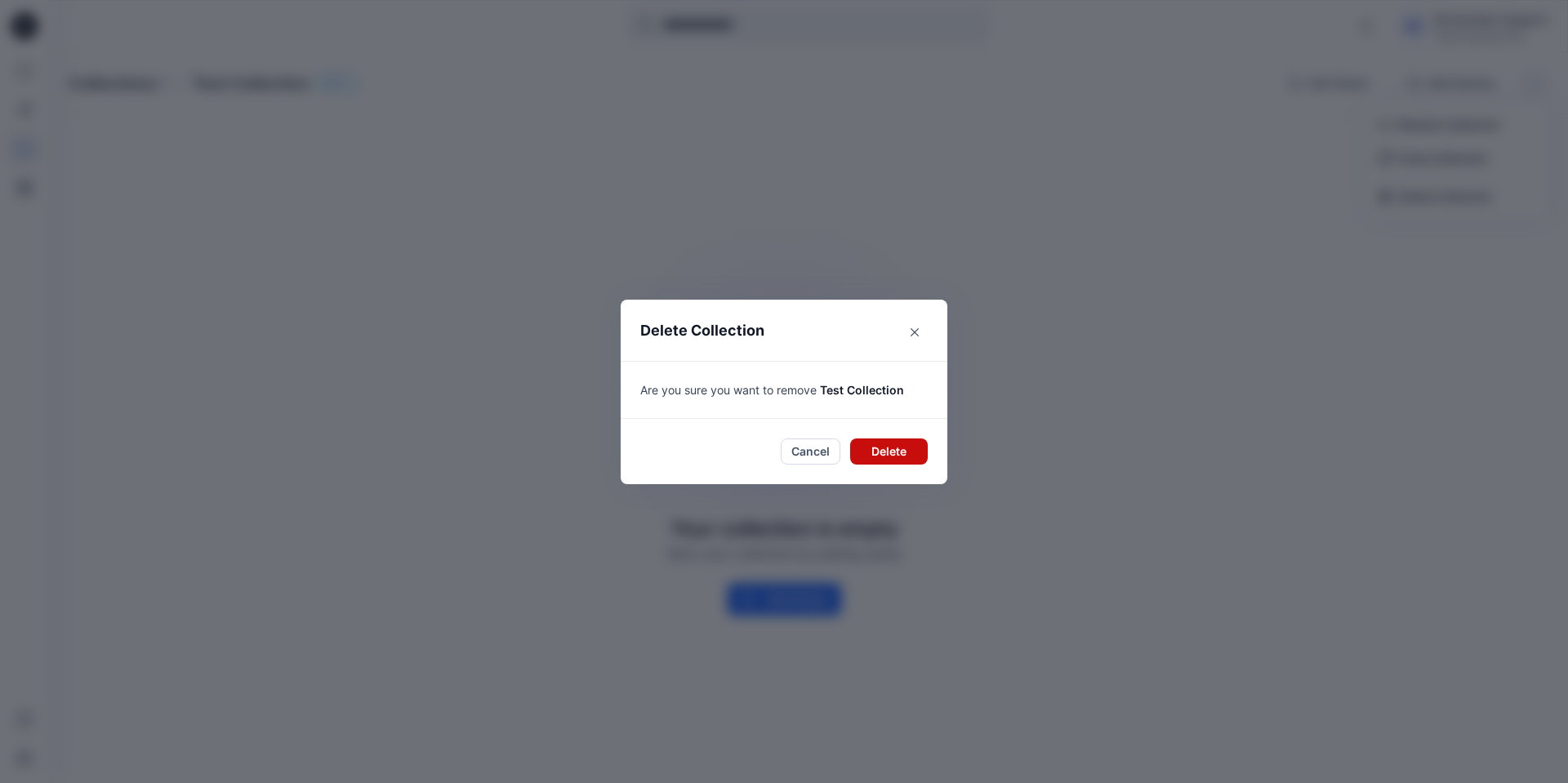
click at [909, 445] on button "Delete" at bounding box center [889, 451] width 78 height 26
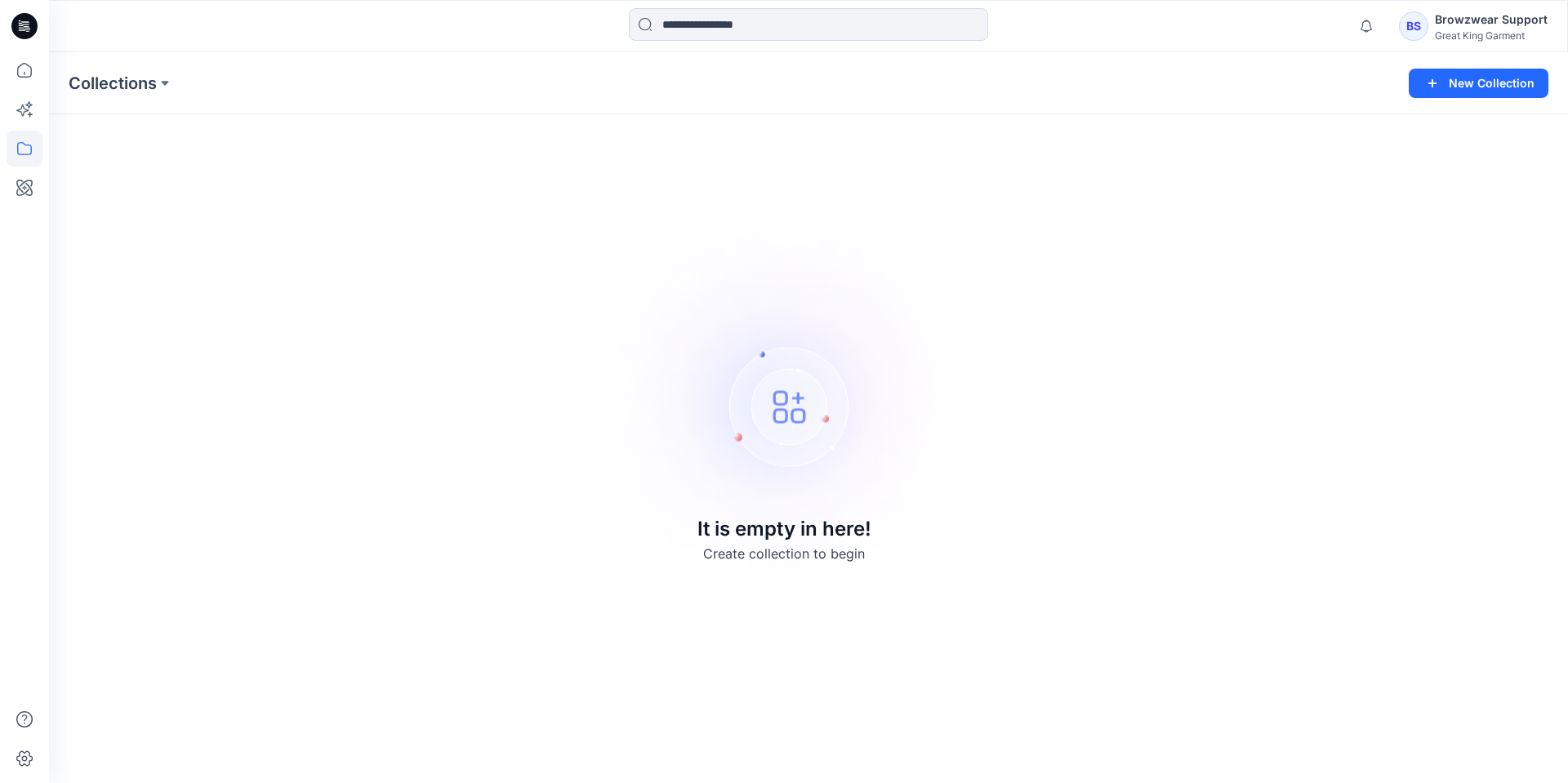
click at [1427, 30] on div "BS" at bounding box center [1413, 26] width 30 height 30
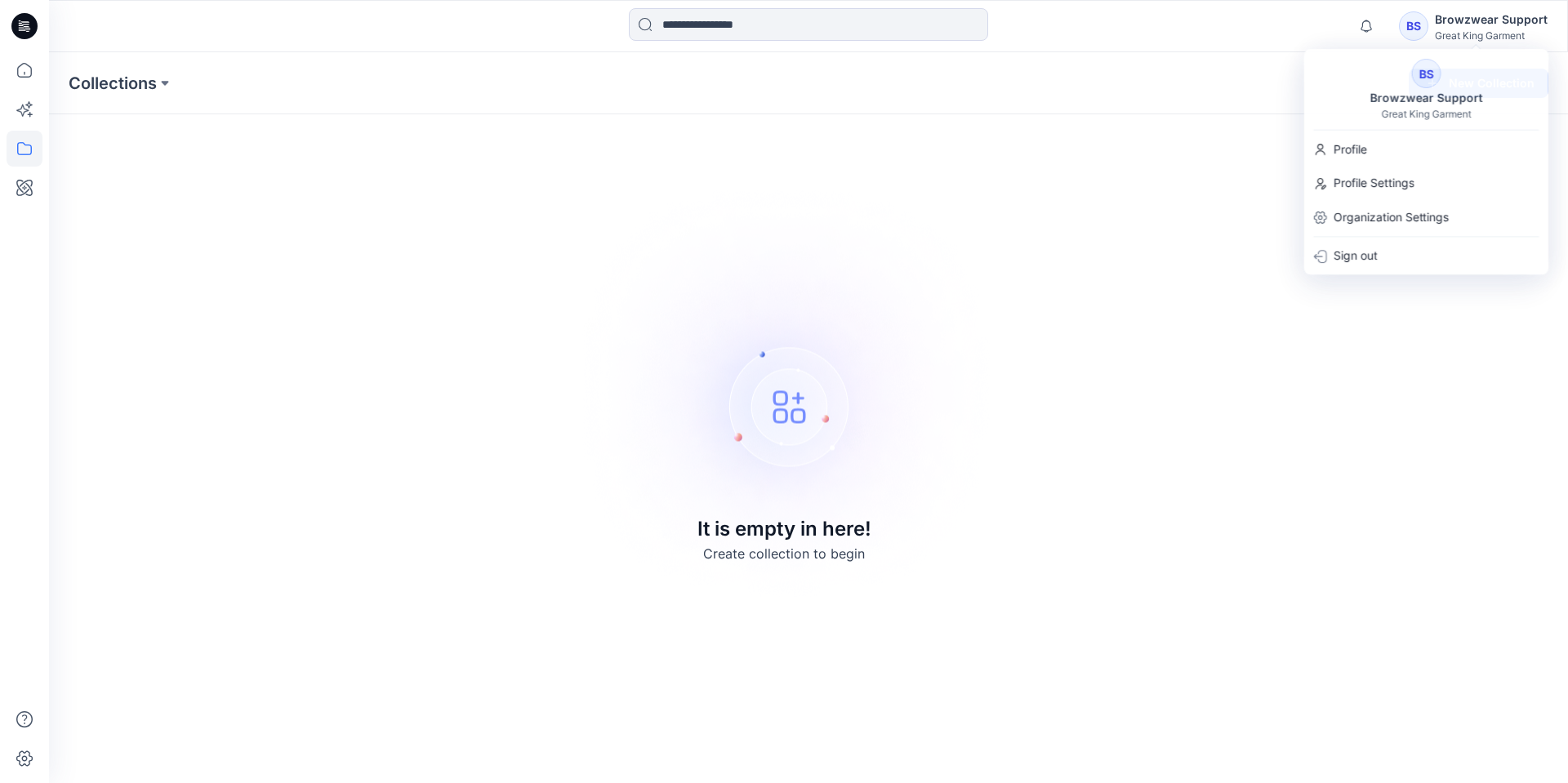
click at [1203, 214] on div "Collections New Collection It is empty in here! Create collection to begin" at bounding box center [808, 417] width 1519 height 731
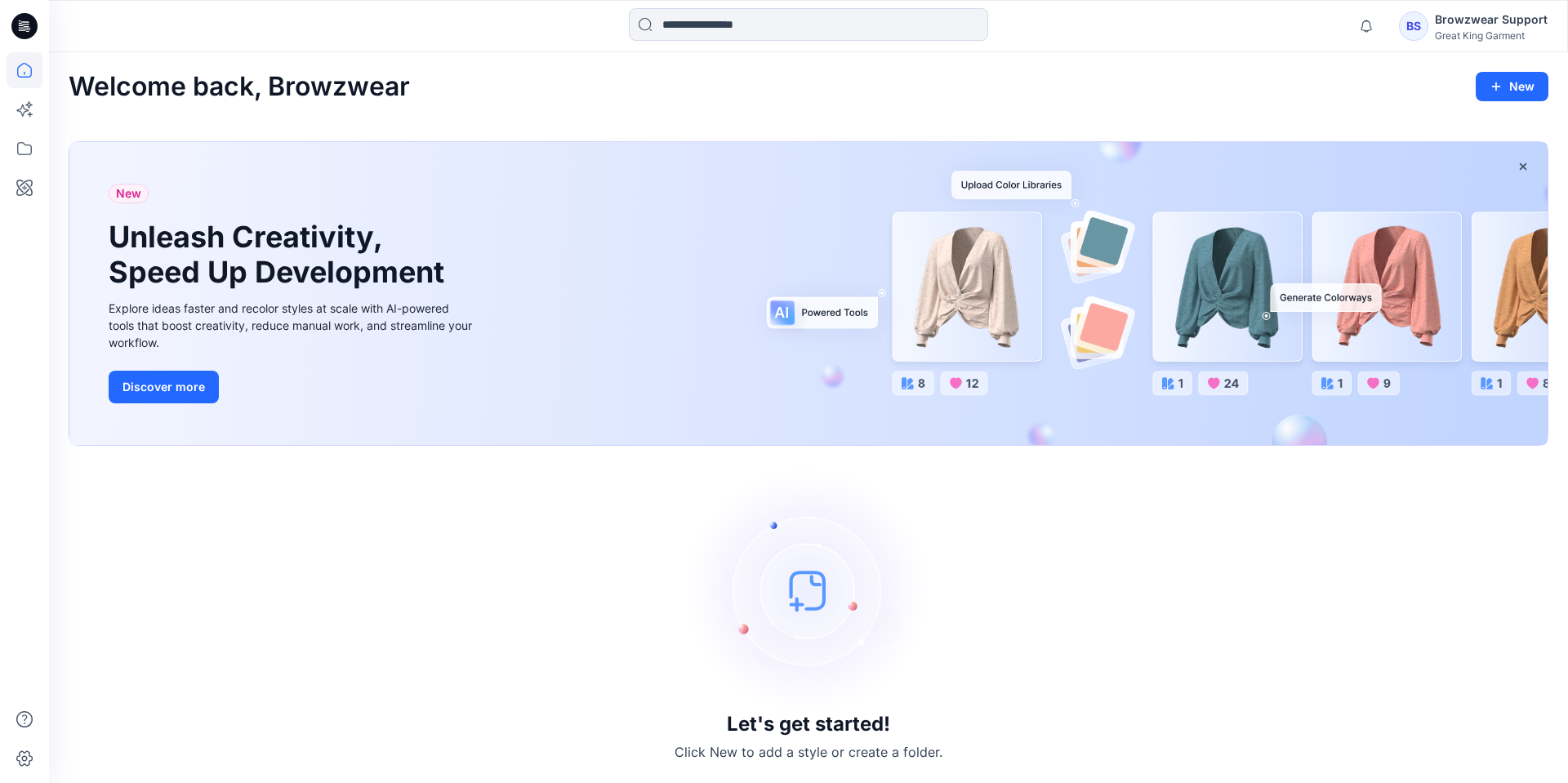
click at [1419, 23] on div "BS" at bounding box center [1413, 26] width 30 height 30
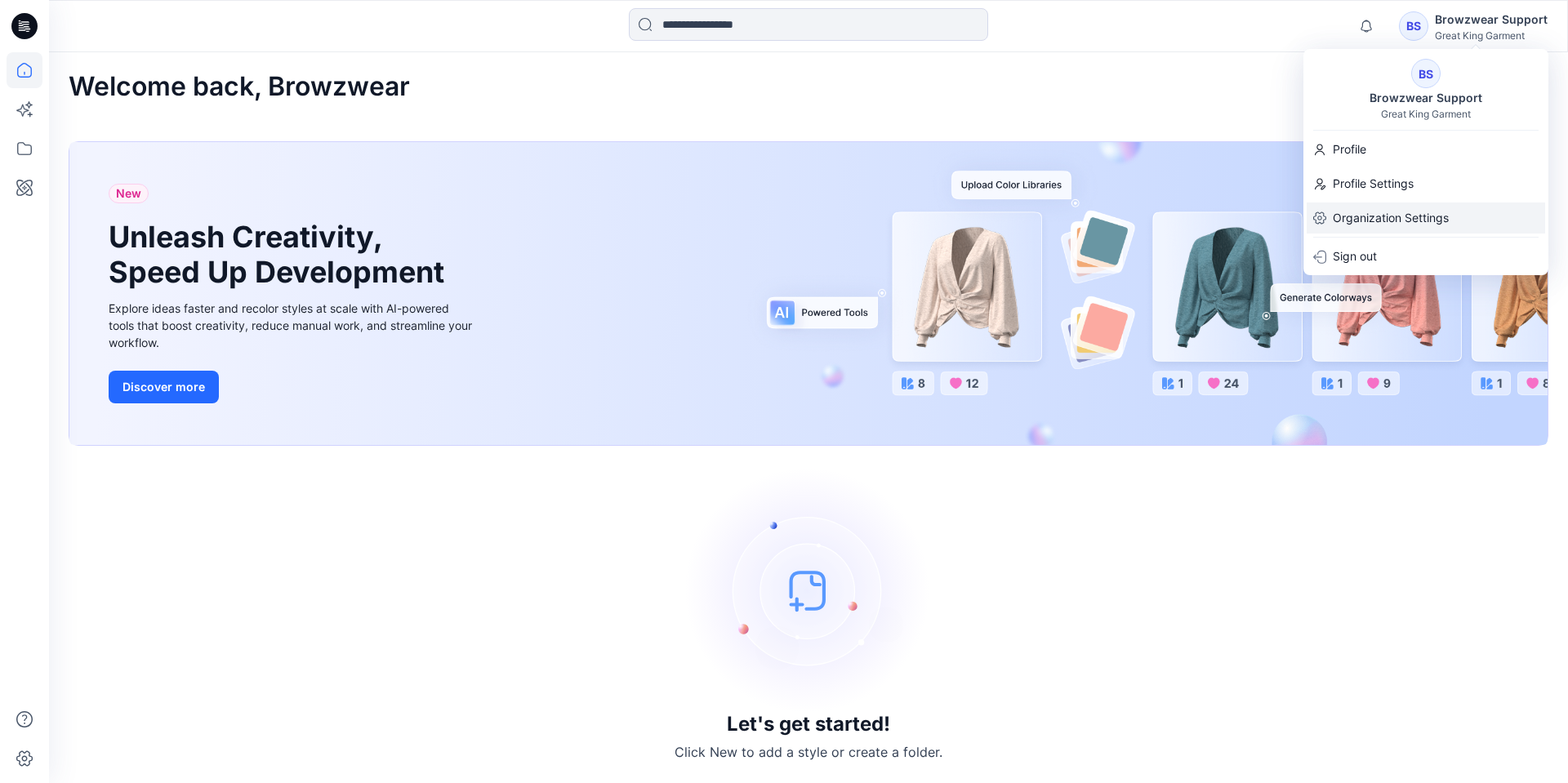
click at [1394, 221] on p "Organization Settings" at bounding box center [1391, 217] width 116 height 31
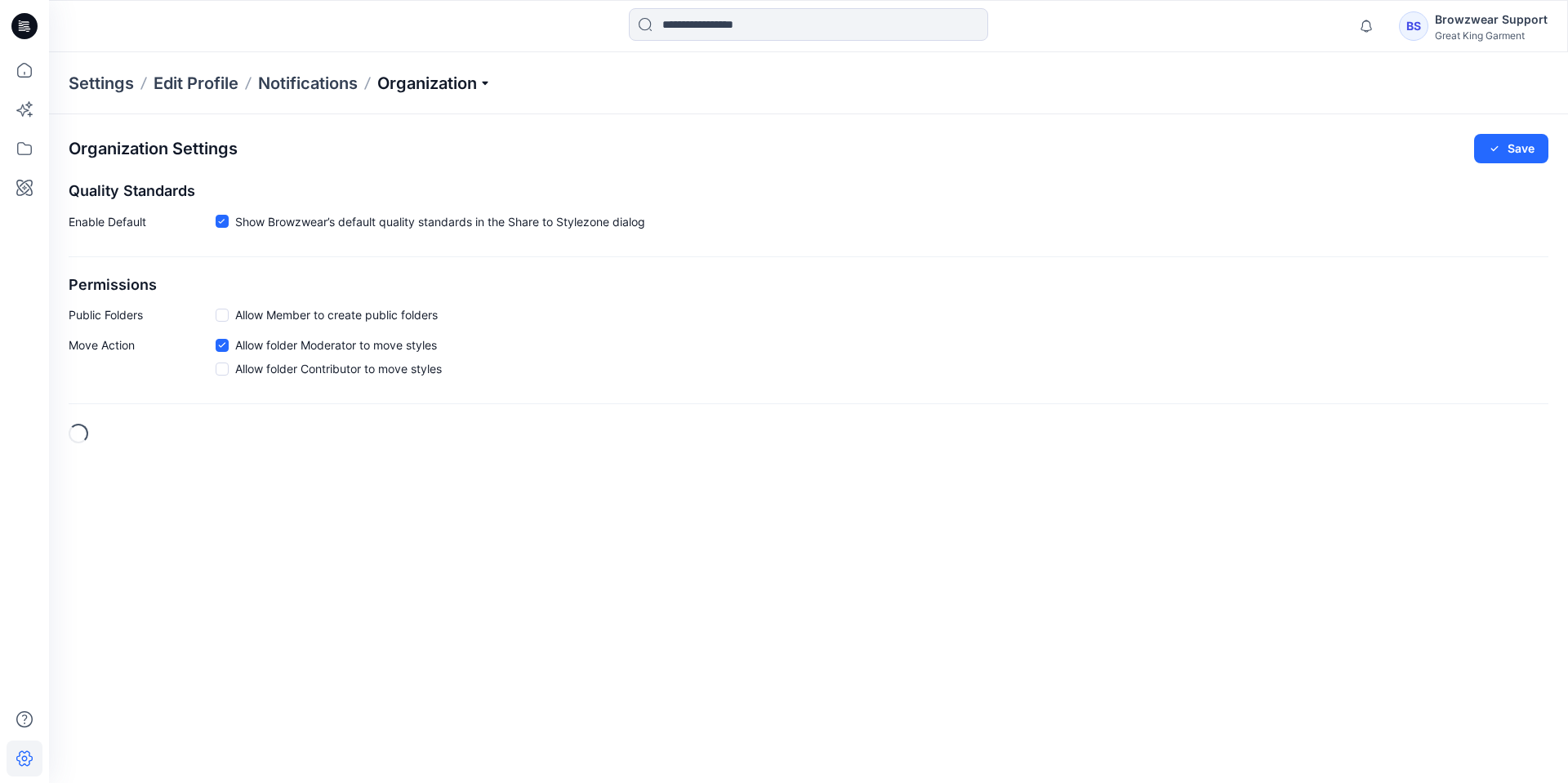
click at [411, 80] on p "Organization" at bounding box center [435, 83] width 115 height 23
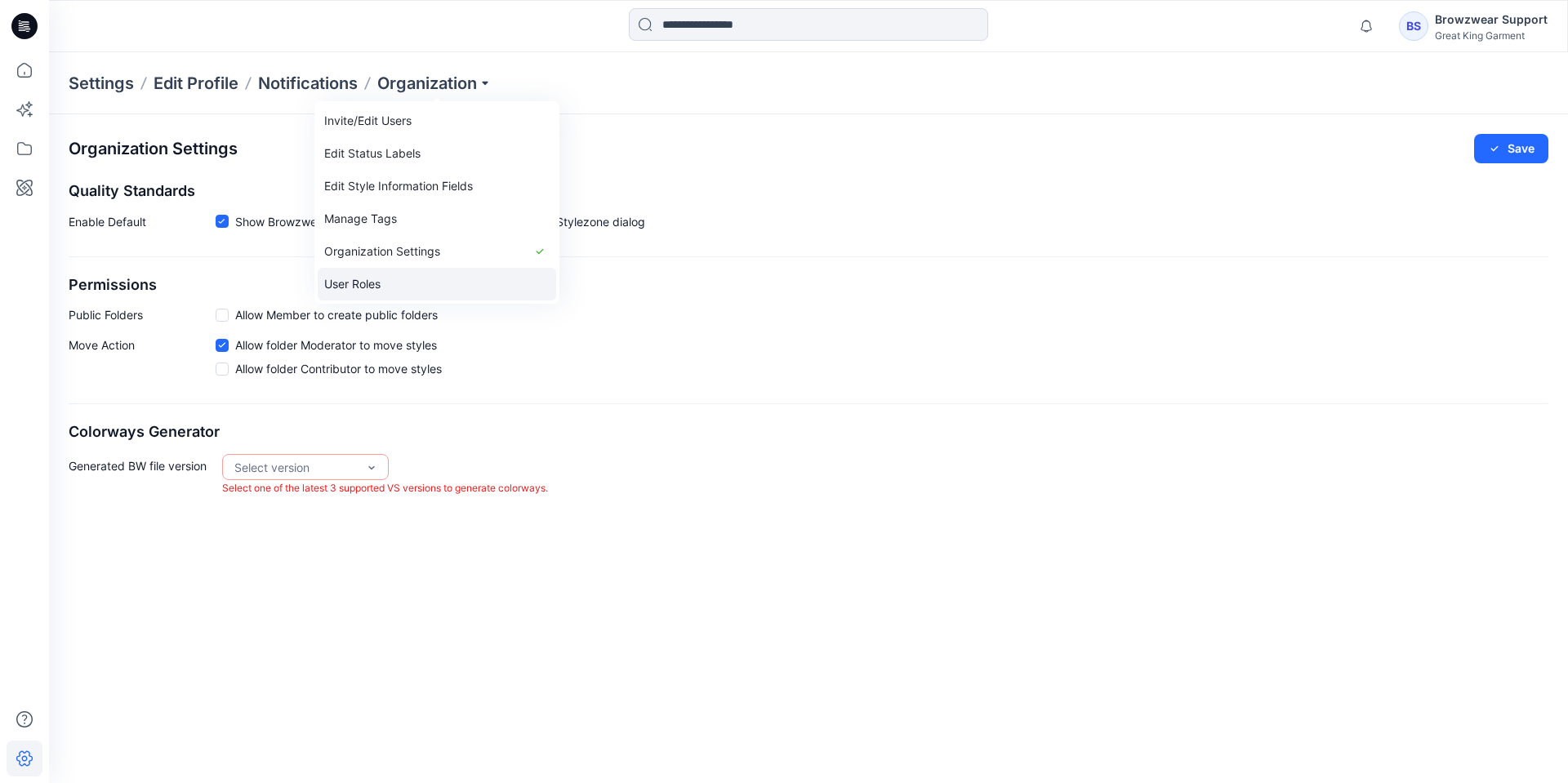
click at [405, 285] on link "User Roles" at bounding box center [437, 284] width 238 height 33
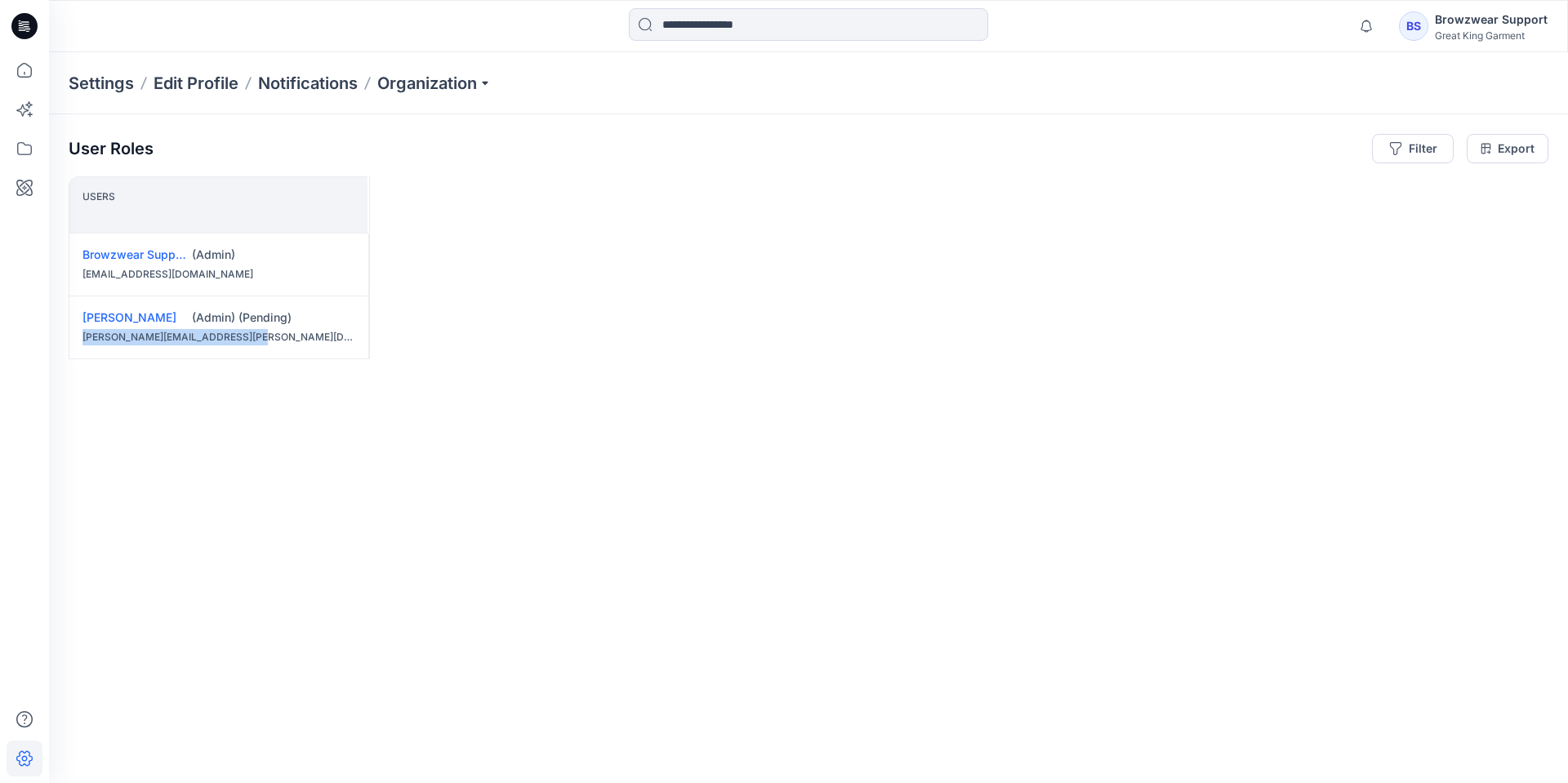
drag, startPoint x: 245, startPoint y: 340, endPoint x: 78, endPoint y: 344, distance: 167.0
click at [78, 344] on div "[PERSON_NAME] (Admin) ([PERSON_NAME]) [PERSON_NAME][EMAIL_ADDRESS][PERSON_NAME]…" at bounding box center [219, 327] width 299 height 62
copy div "[PERSON_NAME][EMAIL_ADDRESS][PERSON_NAME][DOMAIN_NAME]"
